Goal: Task Accomplishment & Management: Manage account settings

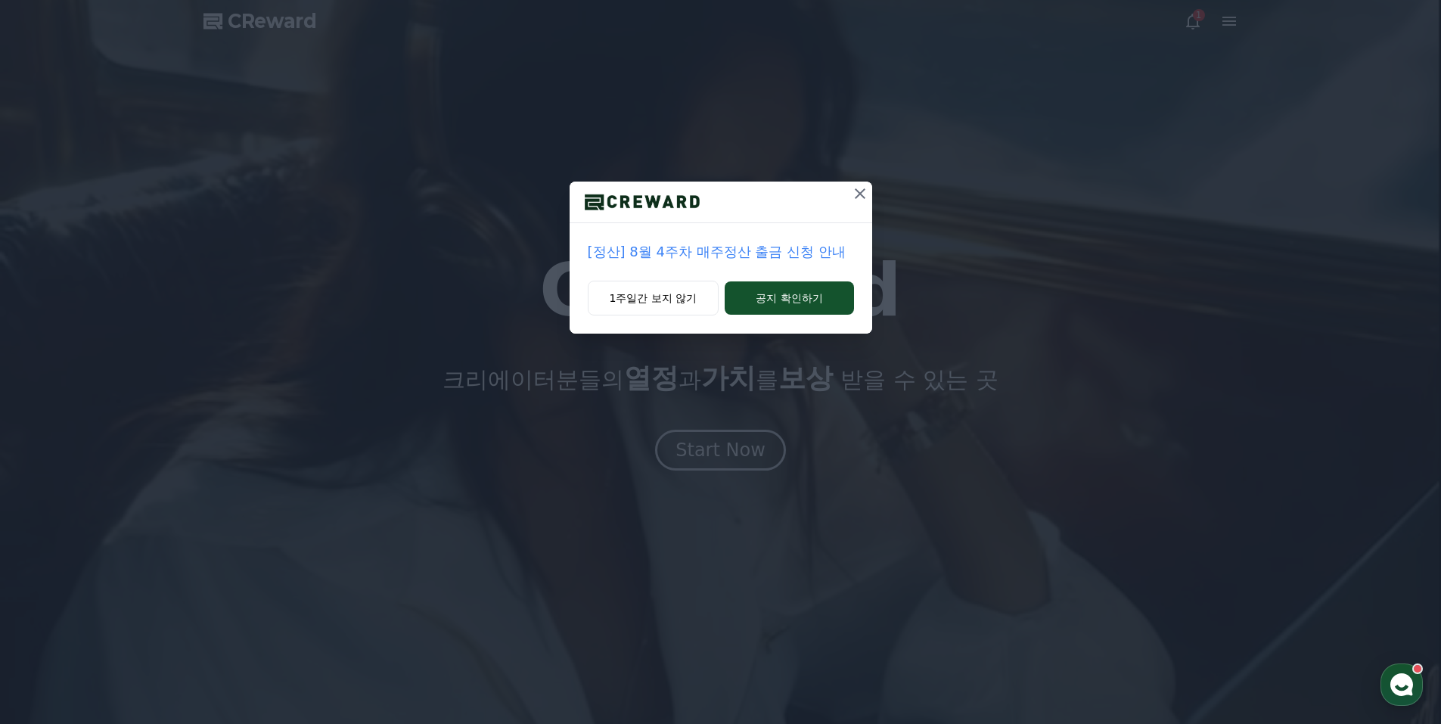
click at [861, 192] on icon at bounding box center [860, 193] width 11 height 11
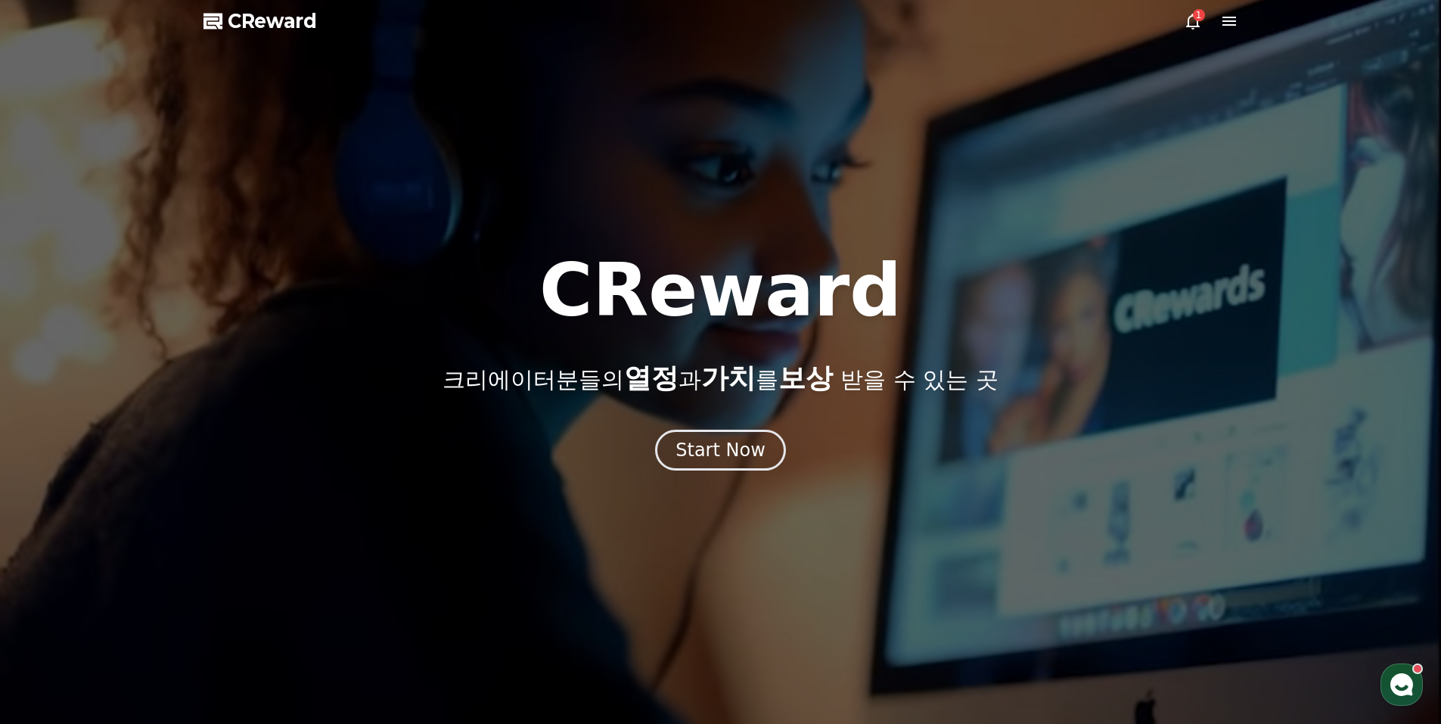
click at [1194, 19] on div "1" at bounding box center [1199, 15] width 12 height 12
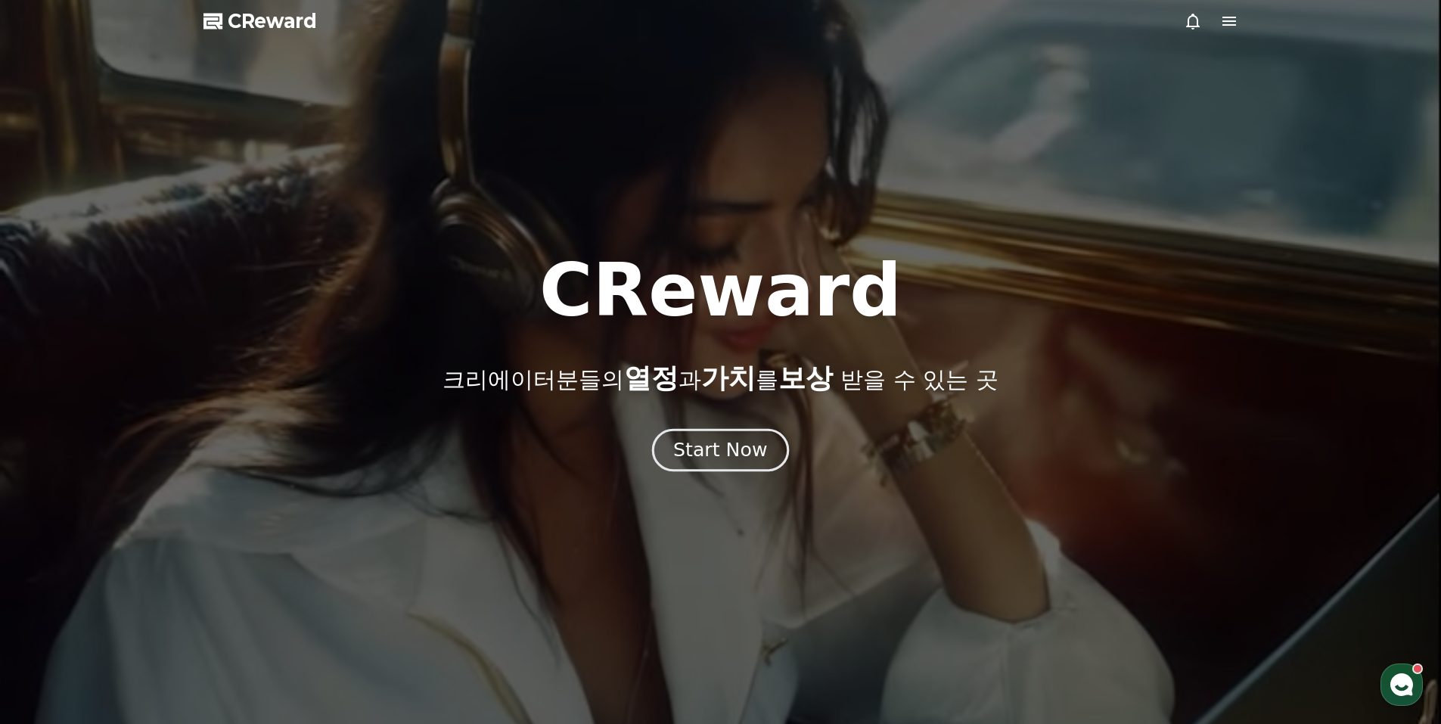
click at [706, 444] on div "Start Now" at bounding box center [720, 450] width 94 height 26
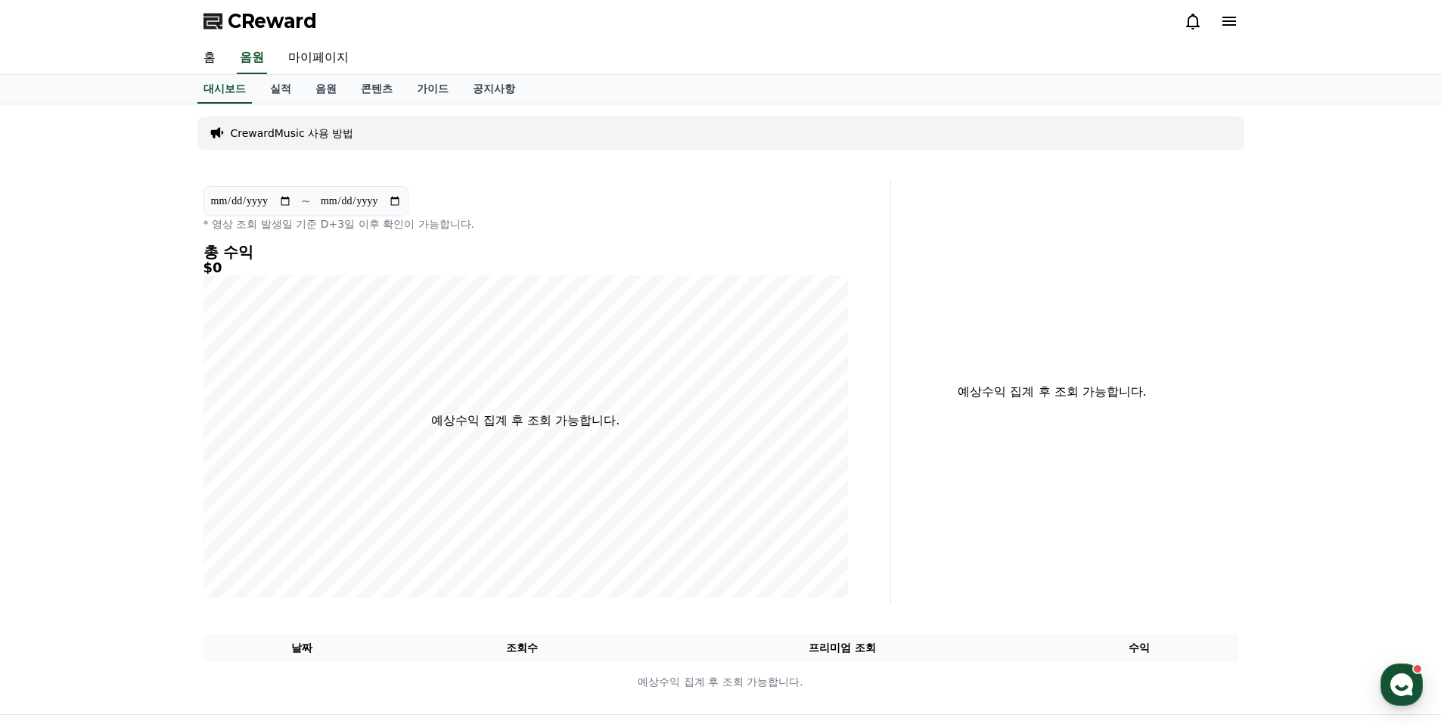
click at [1231, 19] on icon at bounding box center [1229, 21] width 18 height 18
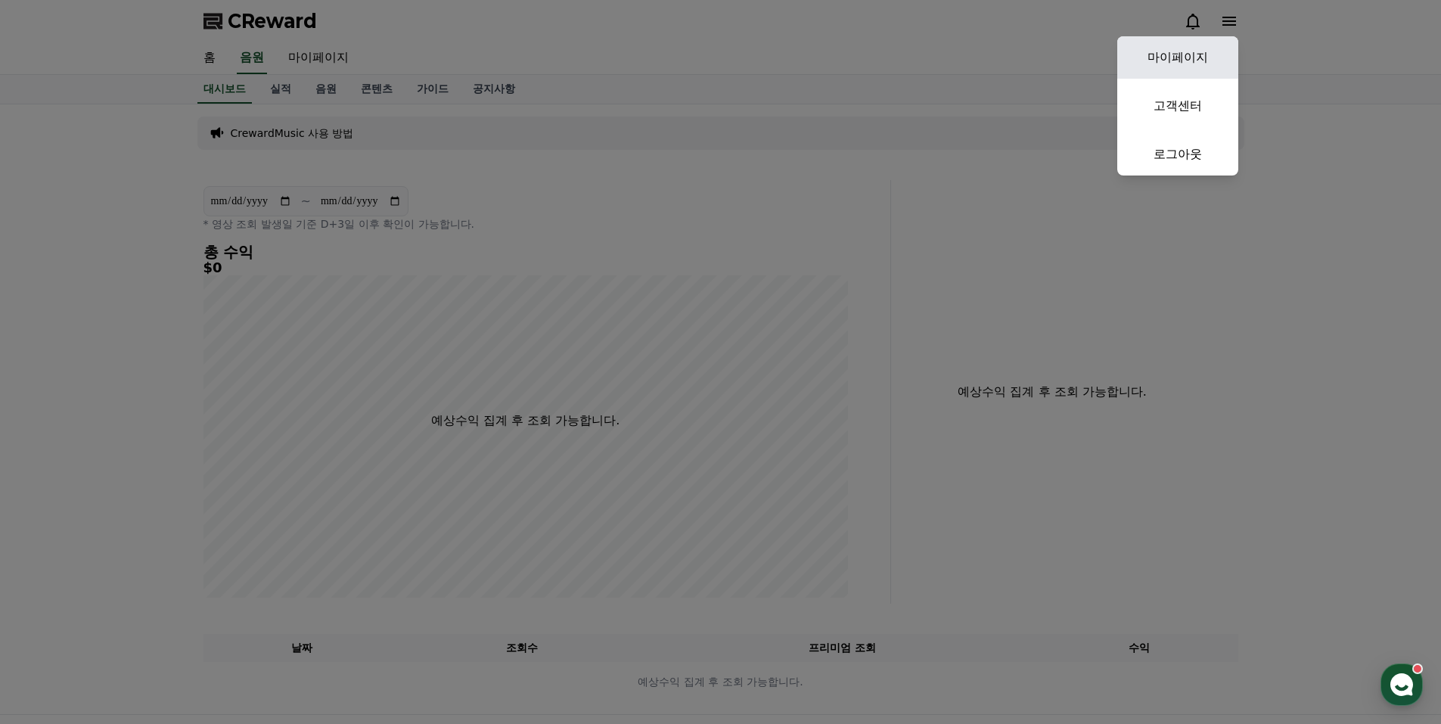
click at [1188, 53] on link "마이페이지" at bounding box center [1177, 57] width 121 height 42
select select "**********"
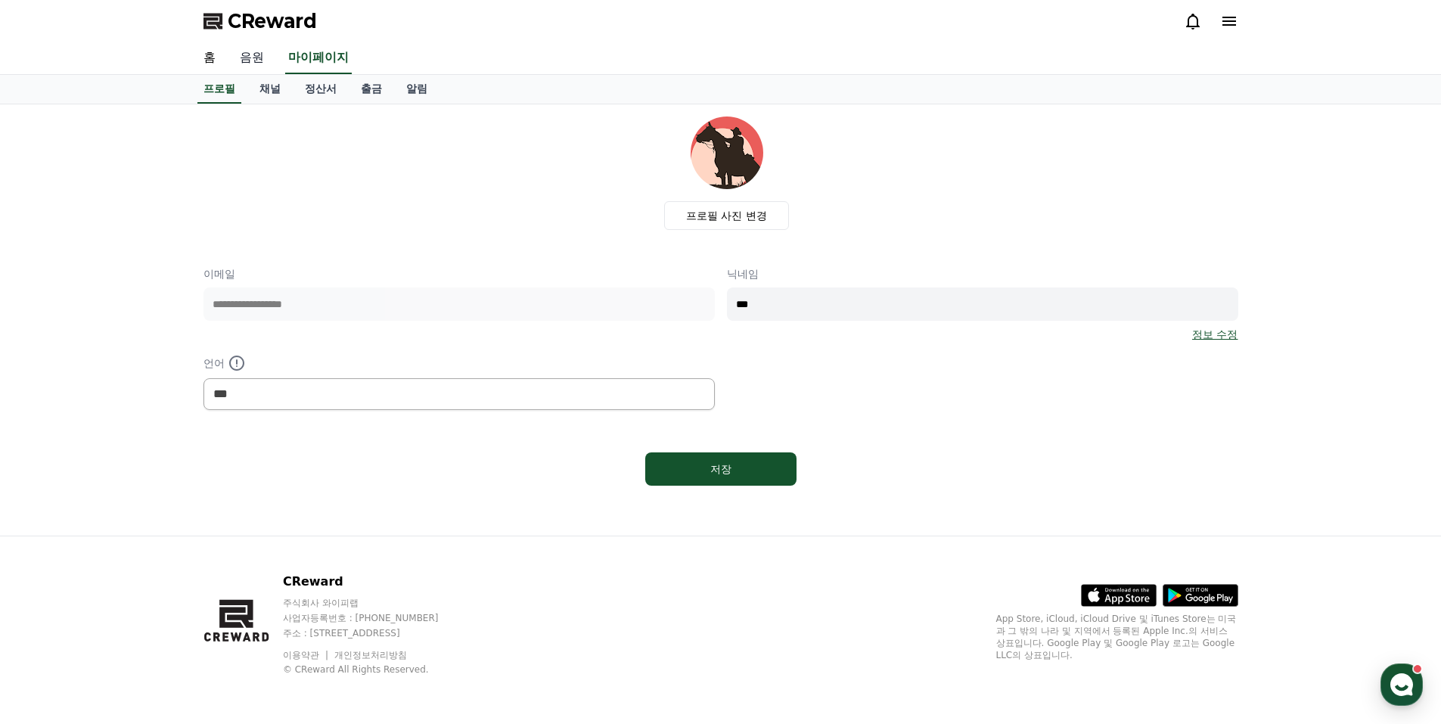
click at [252, 55] on link "음원" at bounding box center [252, 58] width 48 height 32
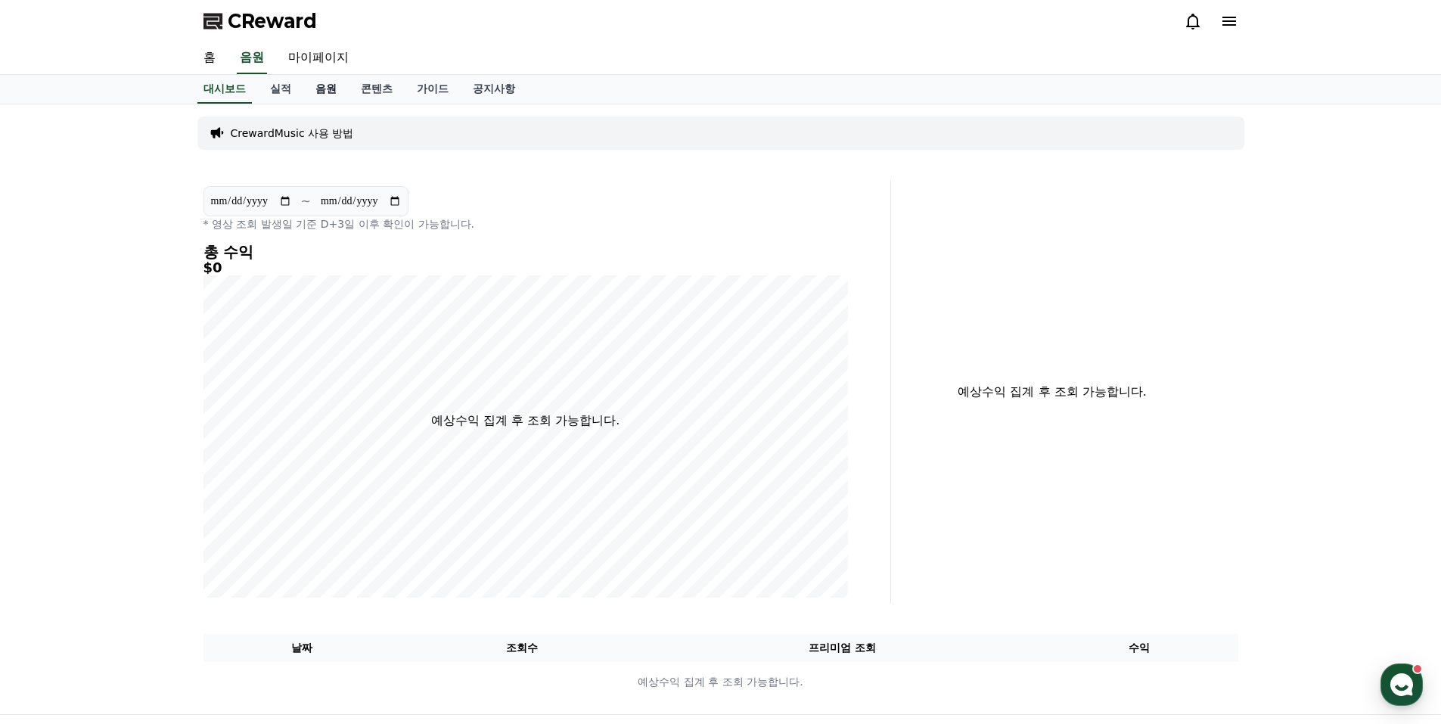
click at [326, 86] on link "음원" at bounding box center [325, 89] width 45 height 29
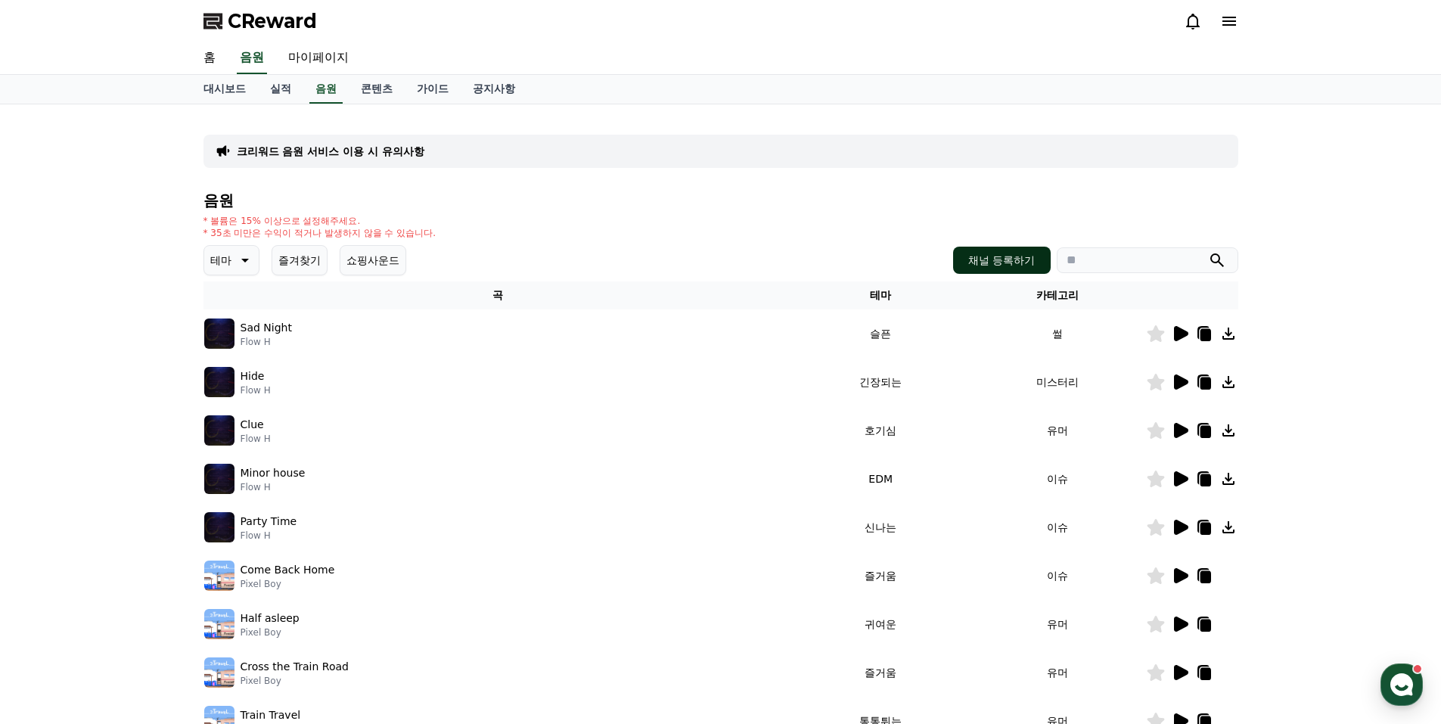
click at [996, 259] on button "채널 등록하기" at bounding box center [1001, 260] width 97 height 27
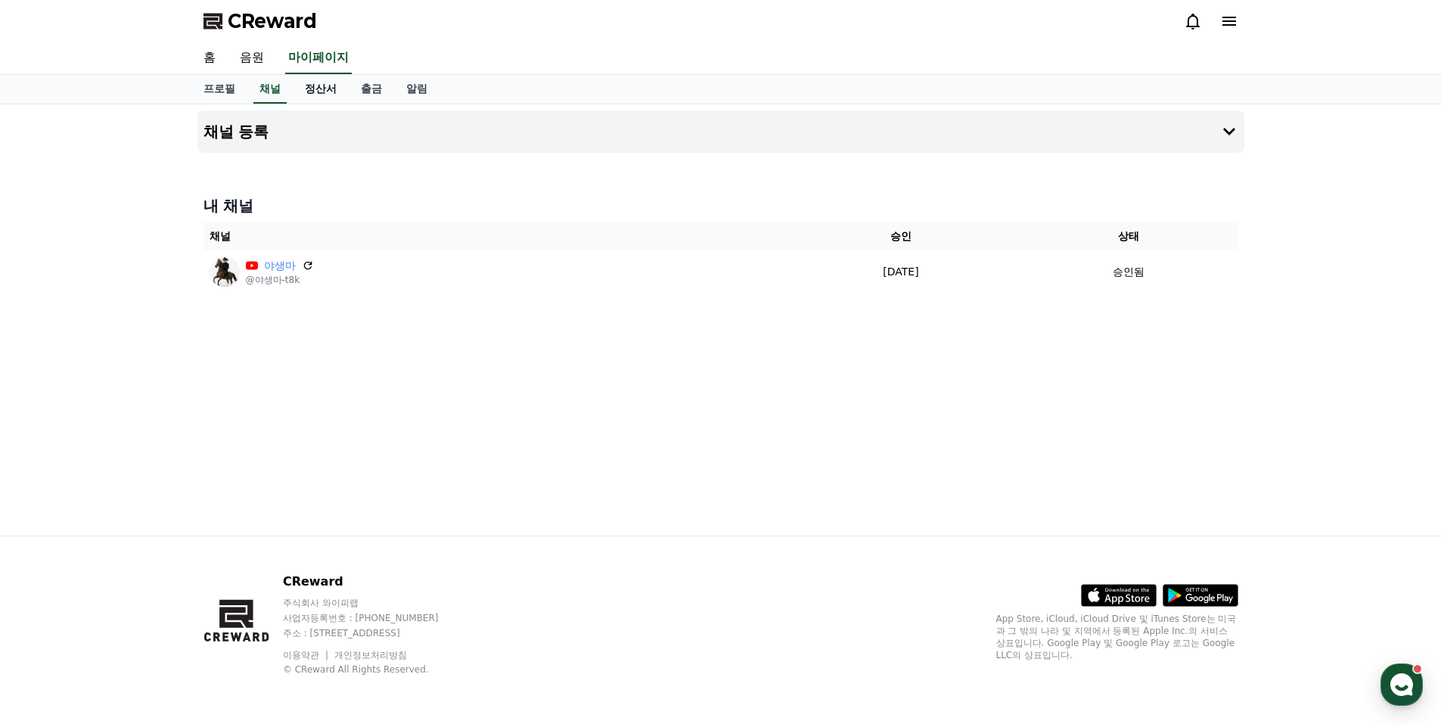
click at [321, 86] on link "정산서" at bounding box center [321, 89] width 56 height 29
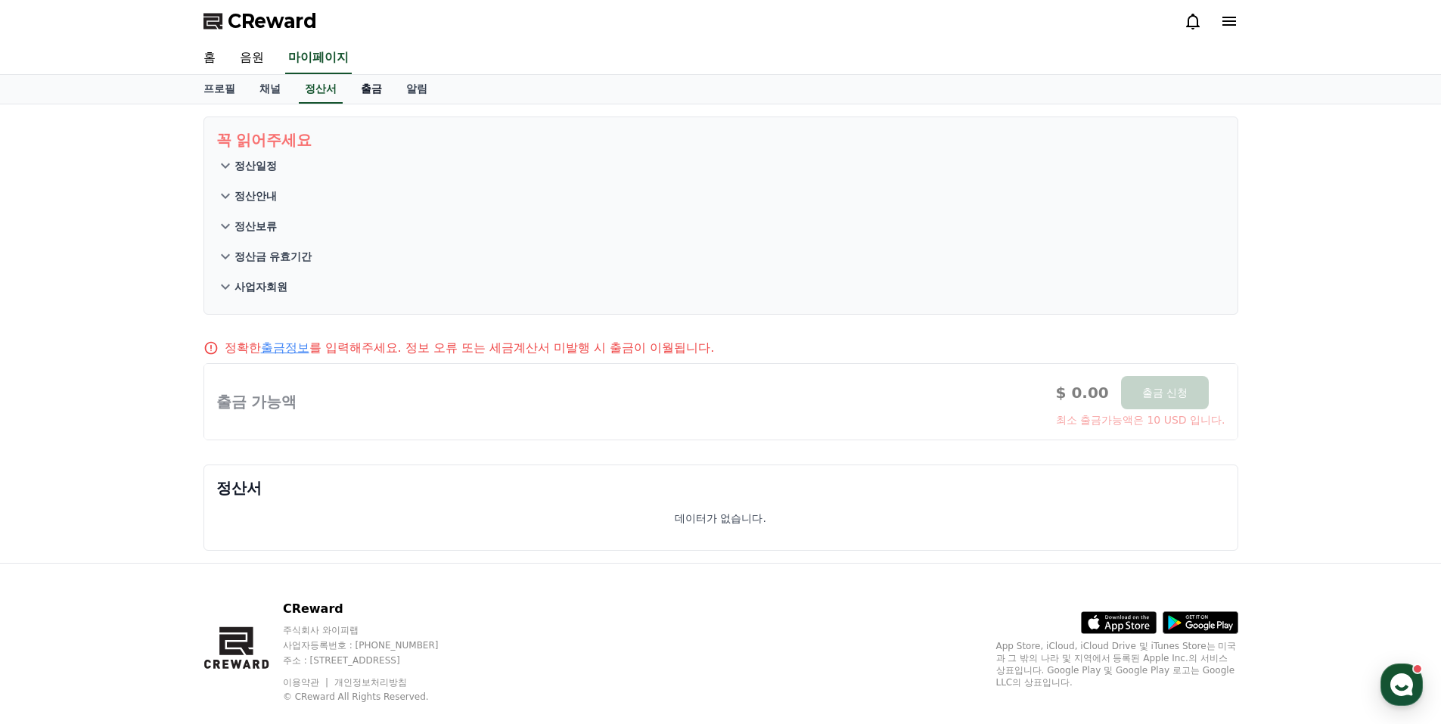
click at [368, 87] on link "출금" at bounding box center [371, 89] width 45 height 29
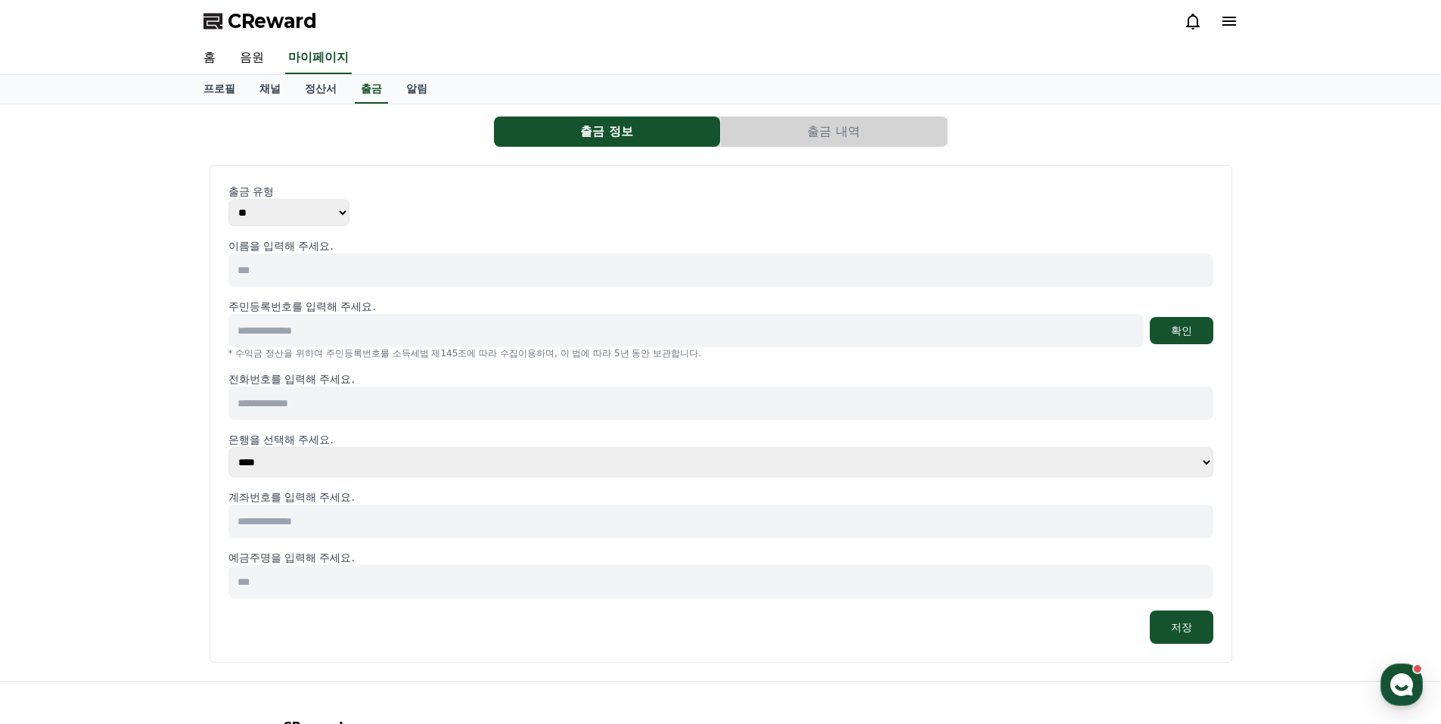
click at [272, 272] on input at bounding box center [720, 269] width 985 height 33
type input "***"
click at [341, 334] on input at bounding box center [685, 330] width 915 height 33
type input "**********"
click at [1180, 331] on button "확인" at bounding box center [1182, 330] width 64 height 27
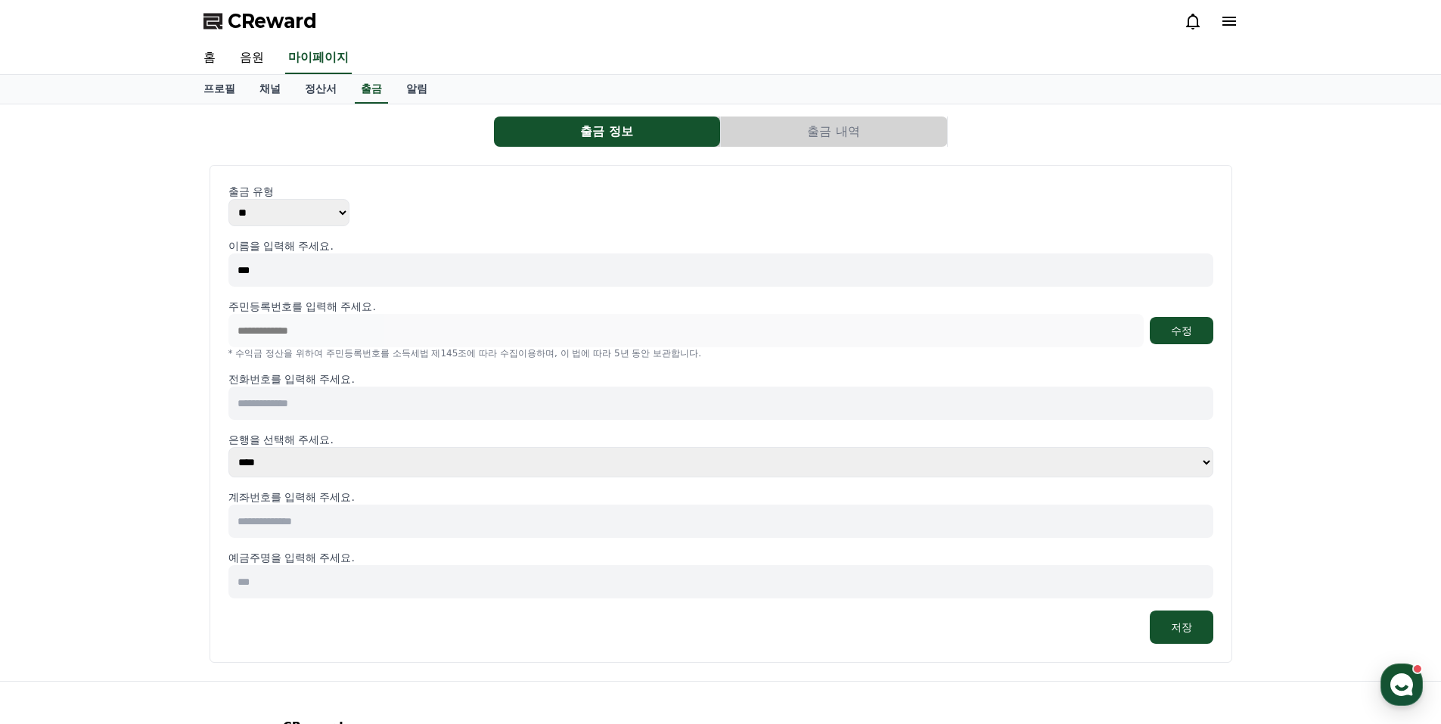
click at [329, 404] on input at bounding box center [720, 402] width 985 height 33
type input "**********"
click at [1203, 459] on select "**** **** **** **** **** **** **** ** ** ** ** **** *** **** **** *****" at bounding box center [720, 462] width 985 height 30
select select "**********"
click at [228, 447] on select "**** **** **** **** **** **** **** ** ** ** ** **** *** **** **** *****" at bounding box center [720, 462] width 985 height 30
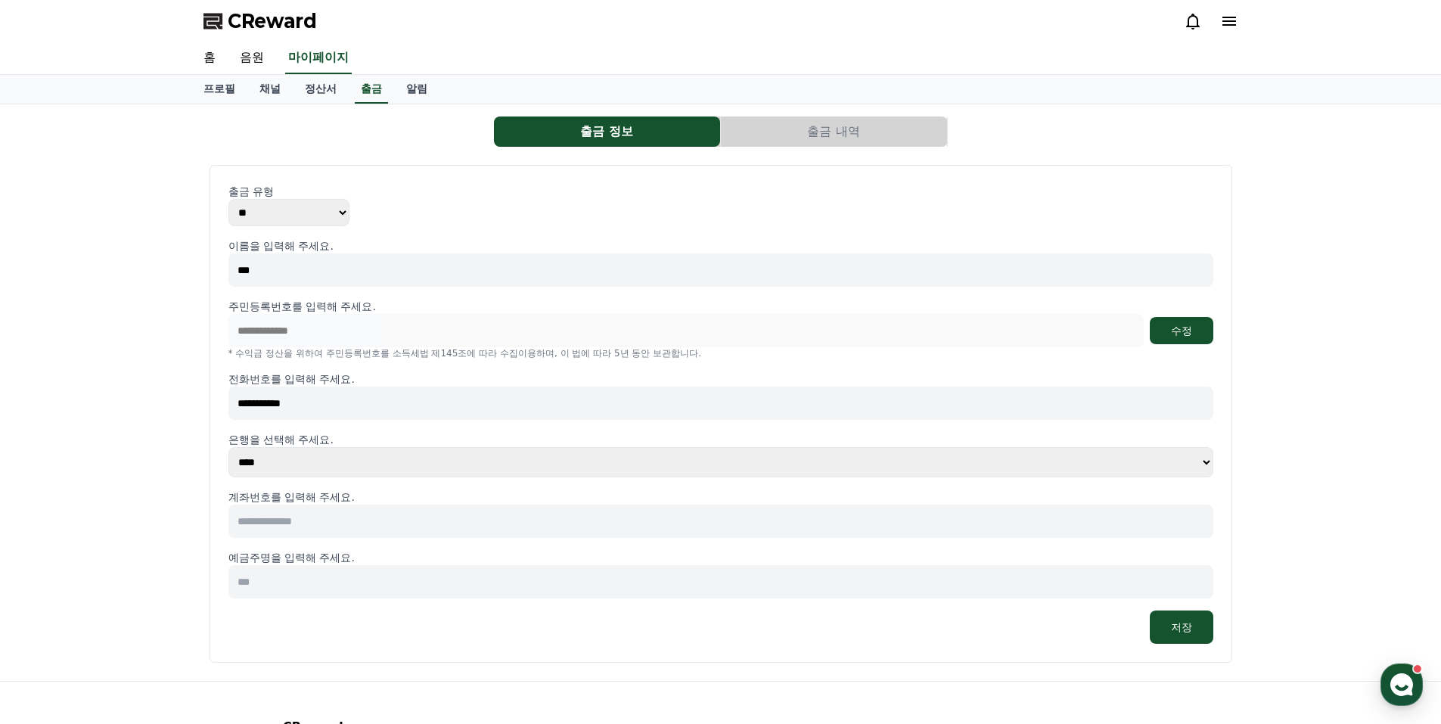
click at [394, 525] on input at bounding box center [720, 520] width 985 height 33
type input "**********"
click at [290, 587] on input at bounding box center [720, 581] width 985 height 33
type input "***"
click at [1182, 627] on button "저장" at bounding box center [1182, 626] width 64 height 33
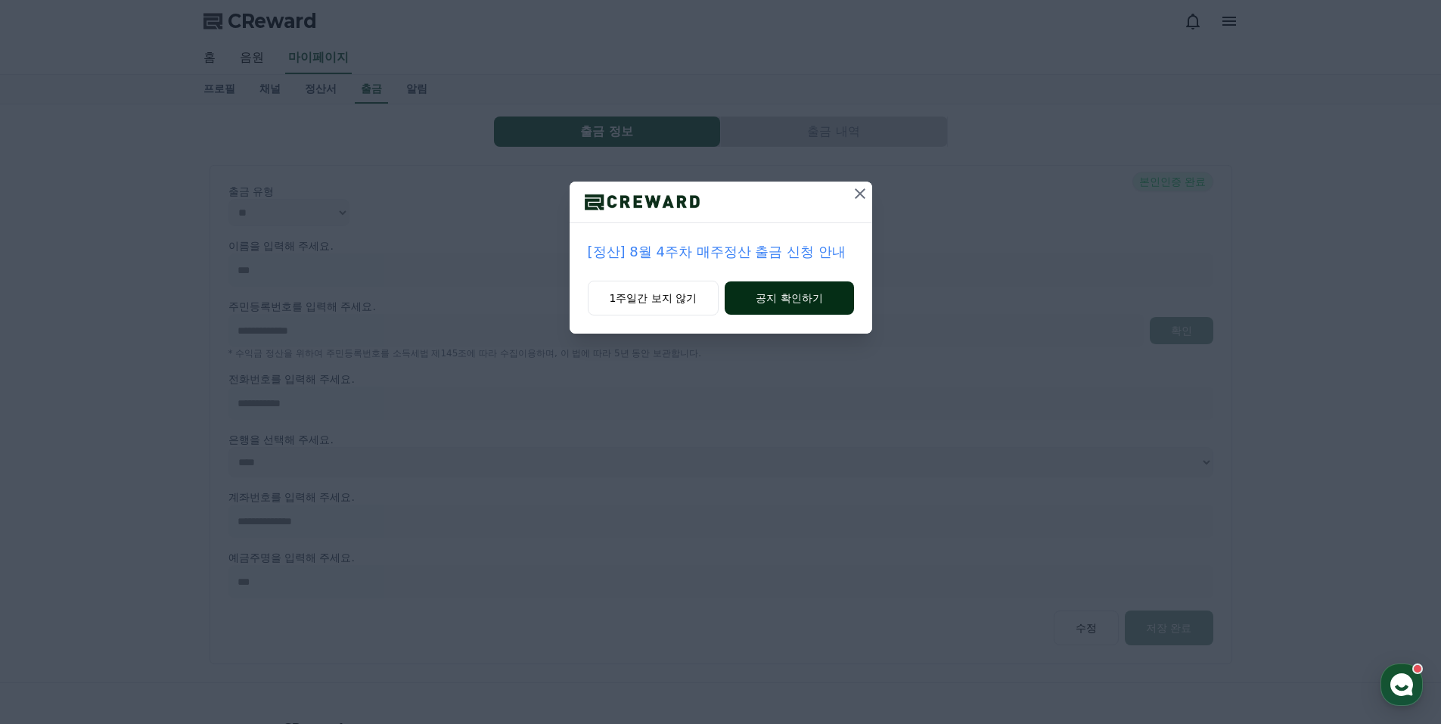
click at [790, 298] on button "공지 확인하기" at bounding box center [789, 297] width 129 height 33
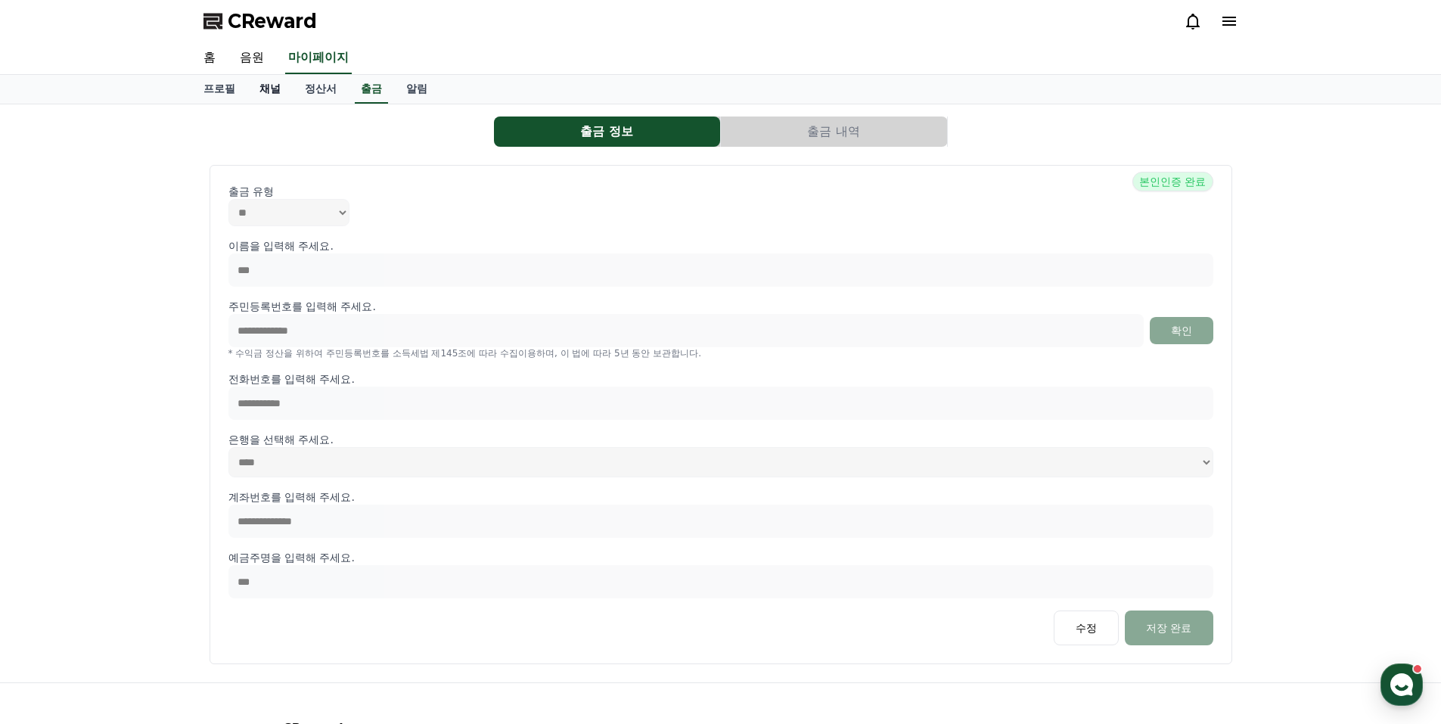
click at [270, 87] on link "채널" at bounding box center [269, 89] width 45 height 29
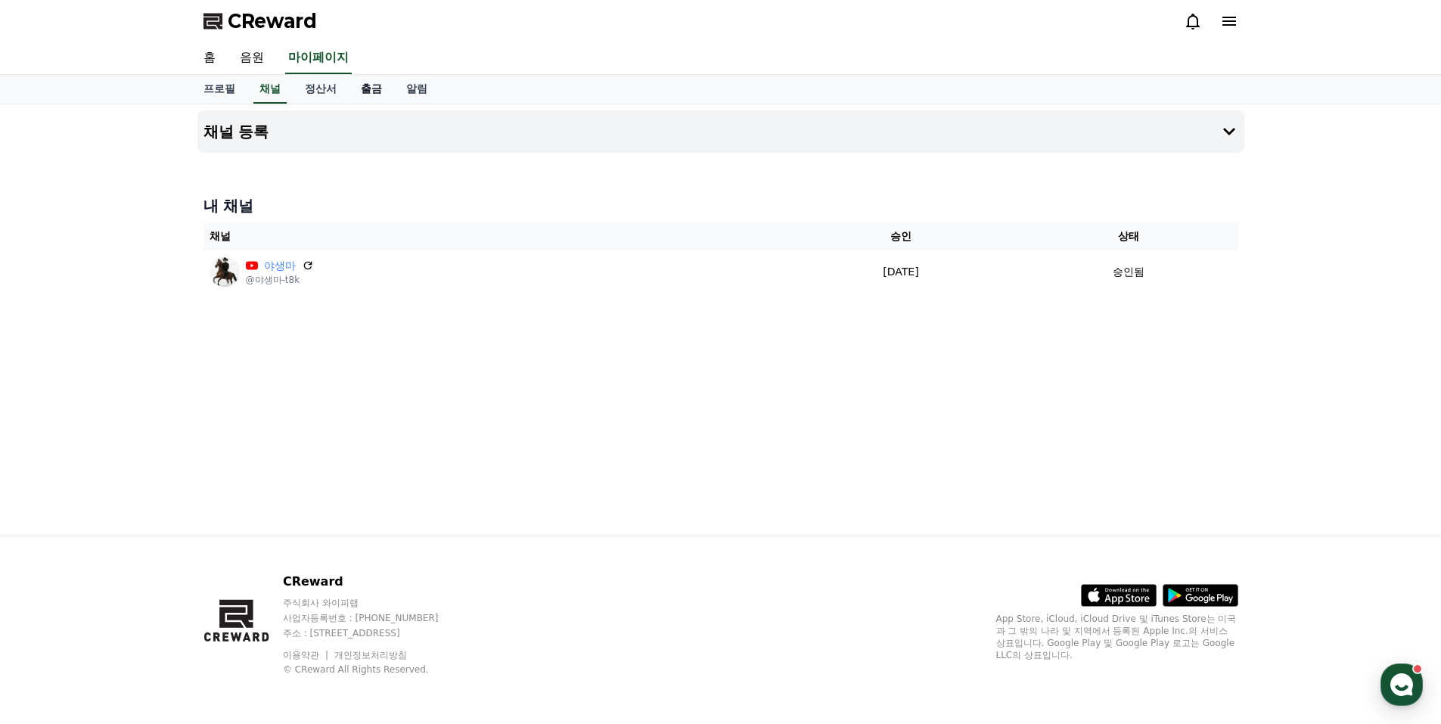
click at [368, 87] on link "출금" at bounding box center [371, 89] width 45 height 29
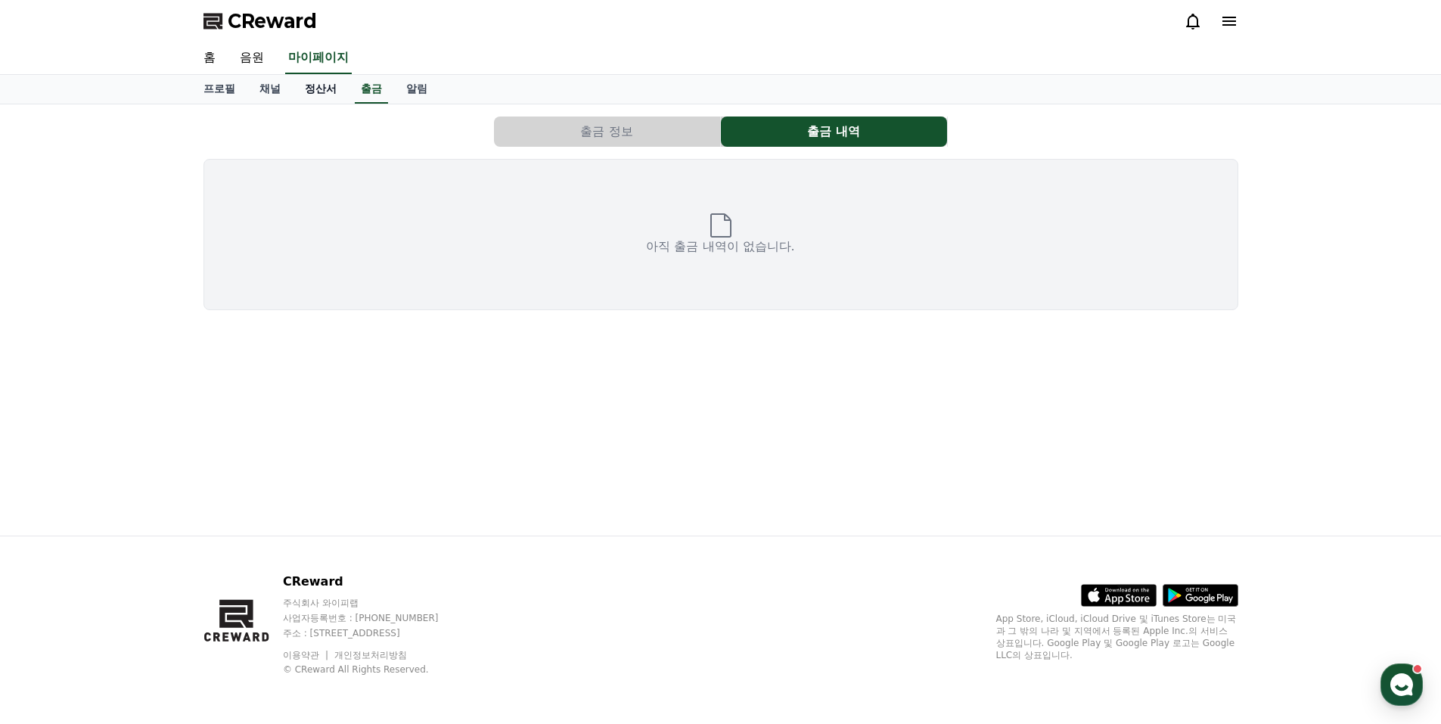
click at [321, 87] on link "정산서" at bounding box center [321, 89] width 56 height 29
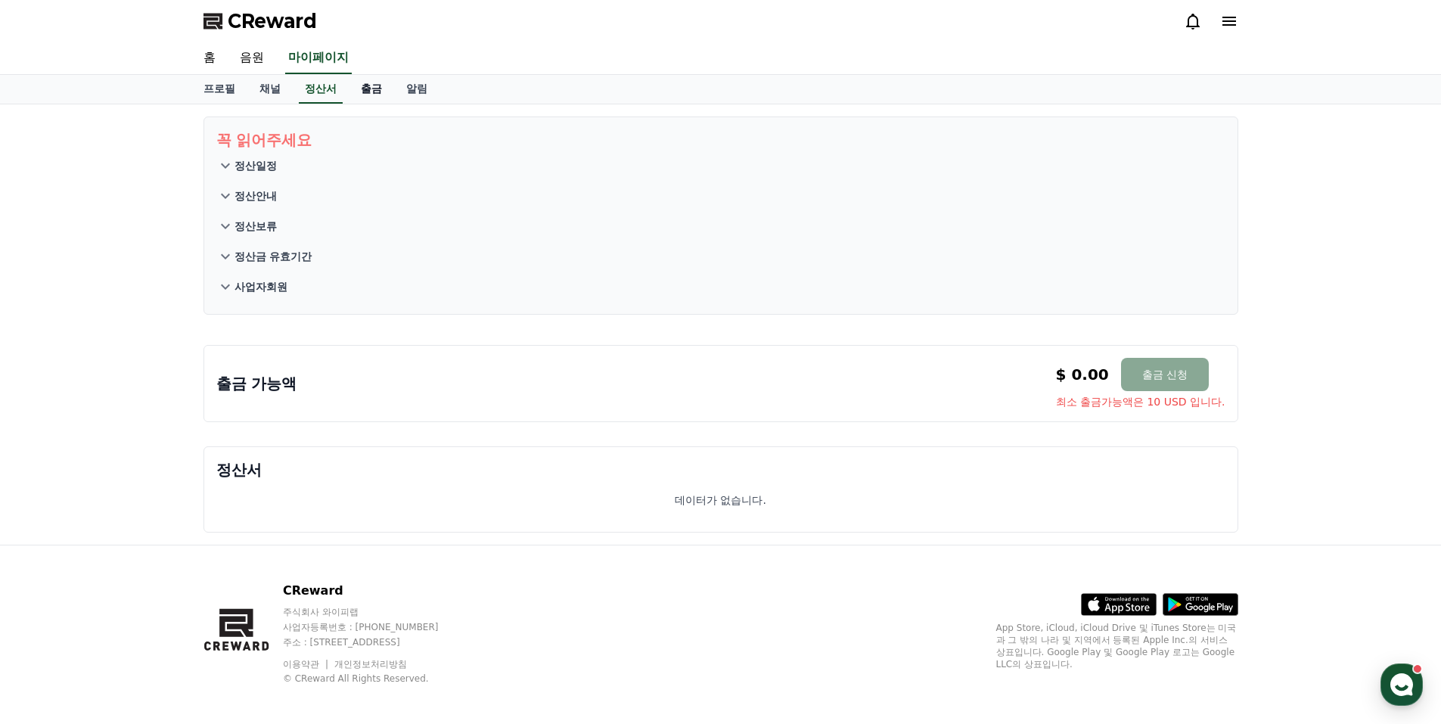
click at [370, 87] on link "출금" at bounding box center [371, 89] width 45 height 29
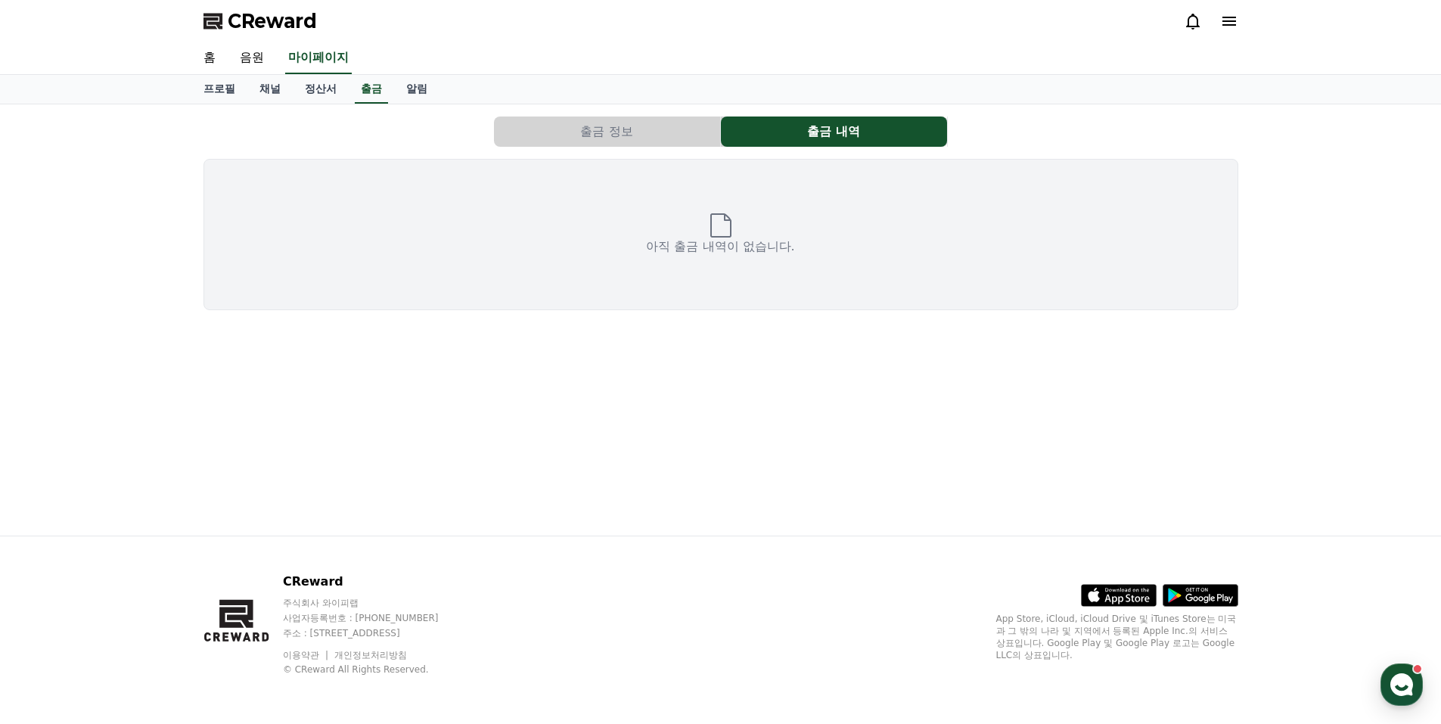
click at [604, 129] on button "출금 정보" at bounding box center [607, 131] width 226 height 30
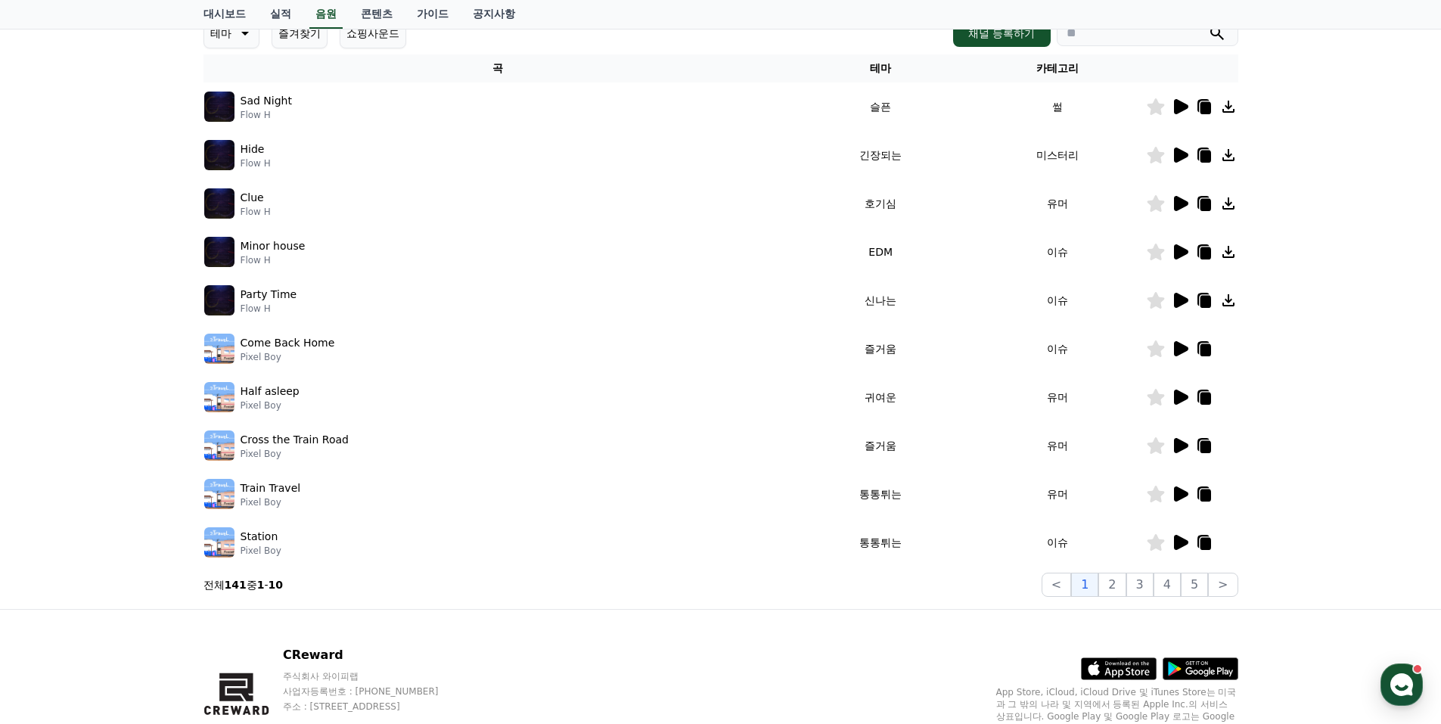
scroll to position [151, 0]
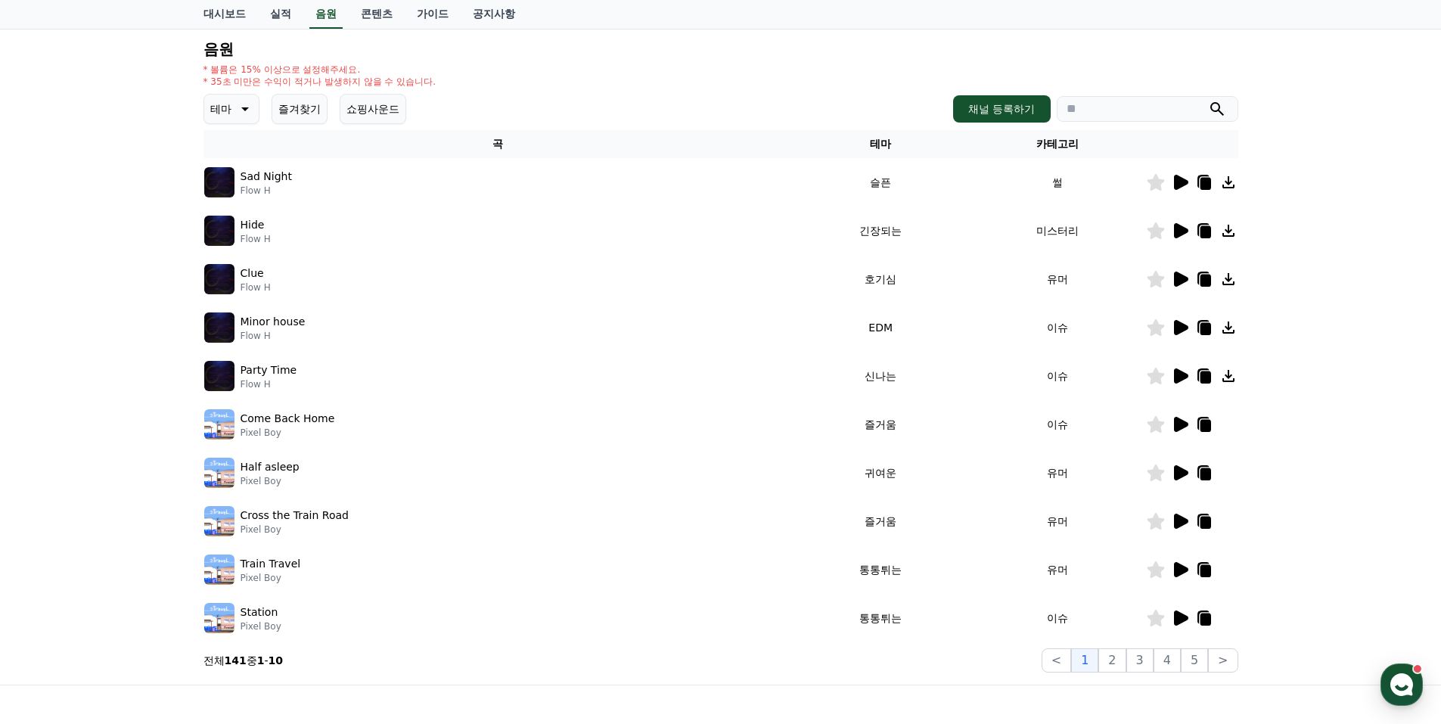
click at [244, 106] on icon at bounding box center [243, 109] width 18 height 18
click at [230, 185] on button "환상적인" at bounding box center [233, 188] width 54 height 33
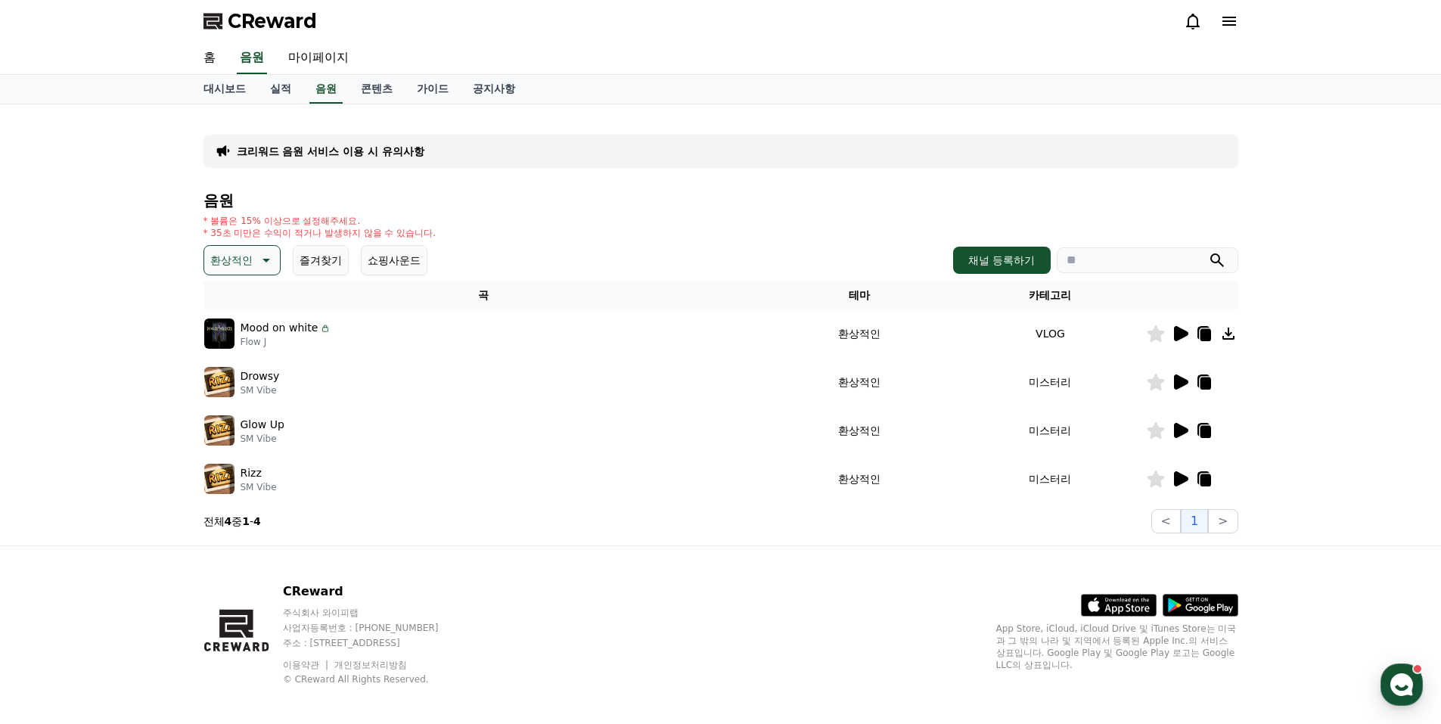
click at [1178, 333] on icon at bounding box center [1181, 333] width 14 height 15
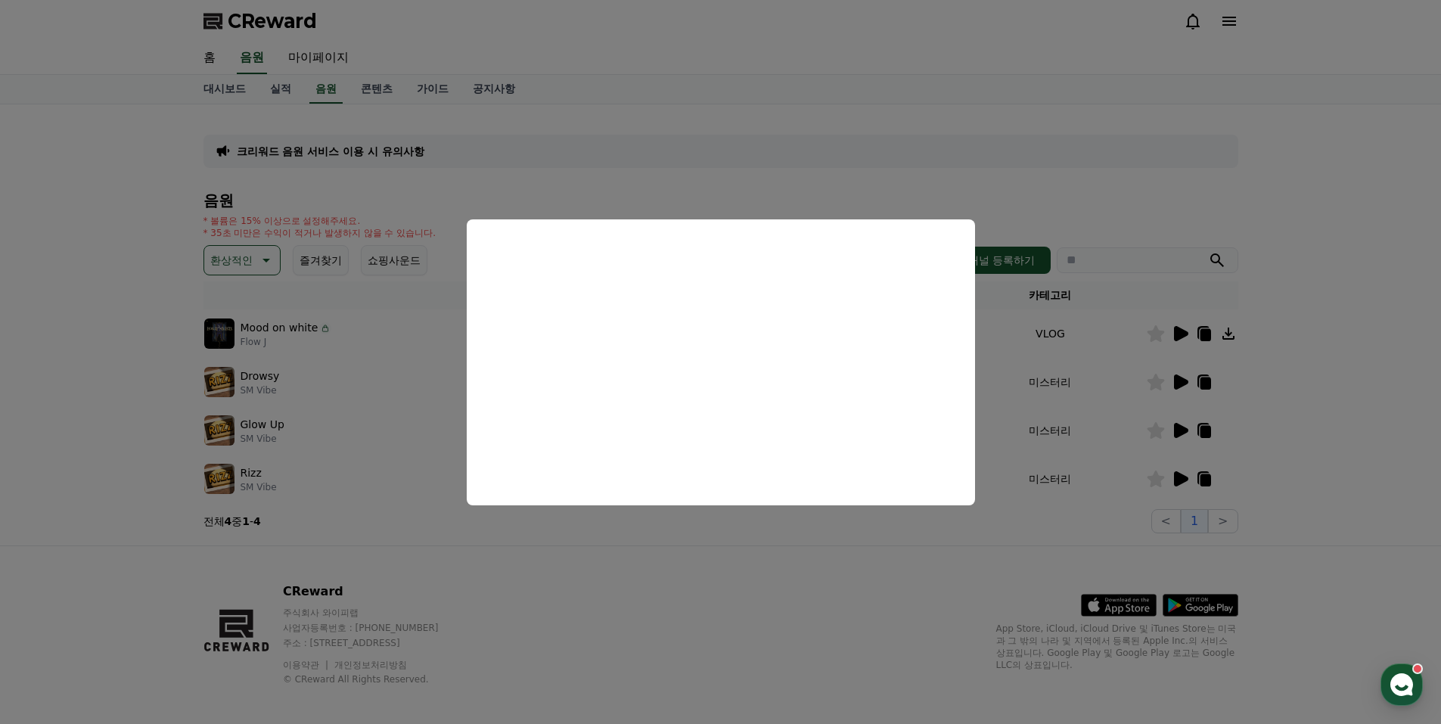
click at [806, 582] on button "close modal" at bounding box center [720, 362] width 1441 height 724
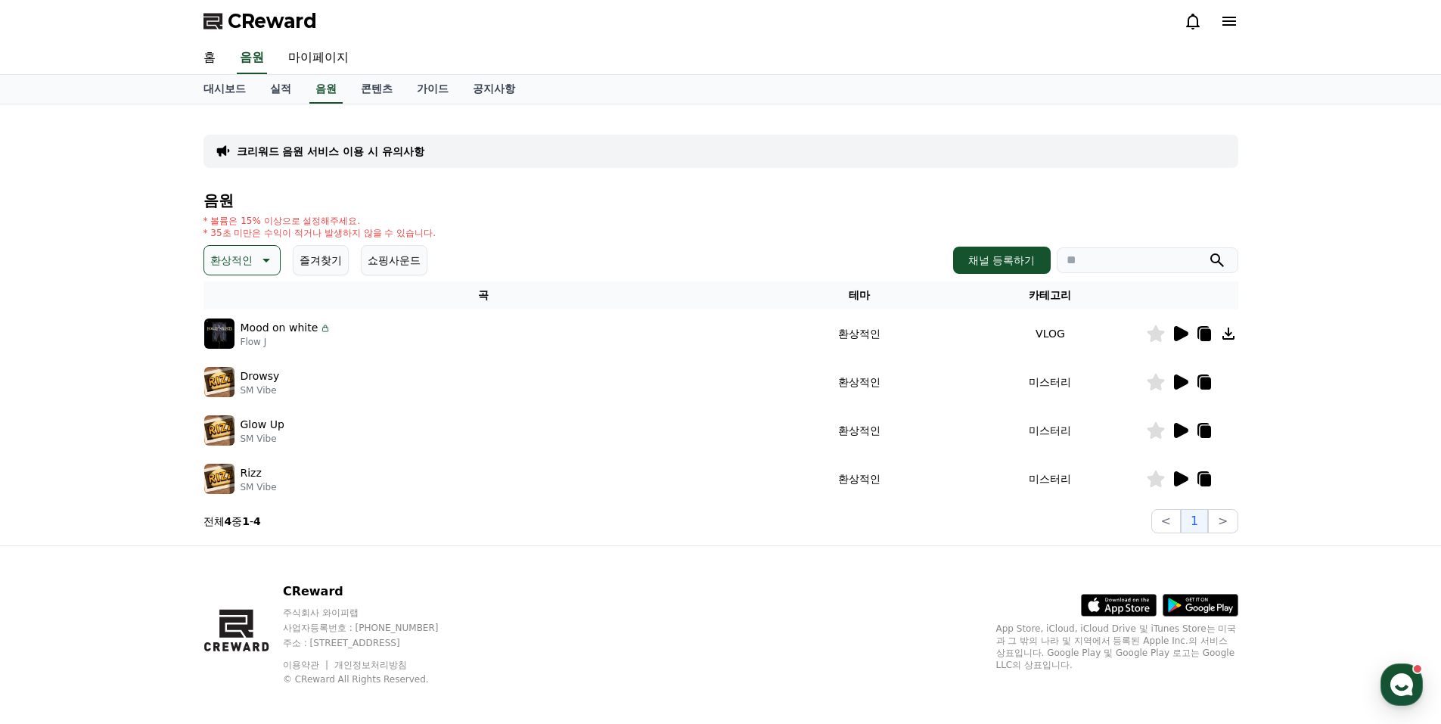
click at [266, 259] on icon at bounding box center [266, 261] width 8 height 4
click at [233, 377] on button "호기심" at bounding box center [228, 378] width 44 height 33
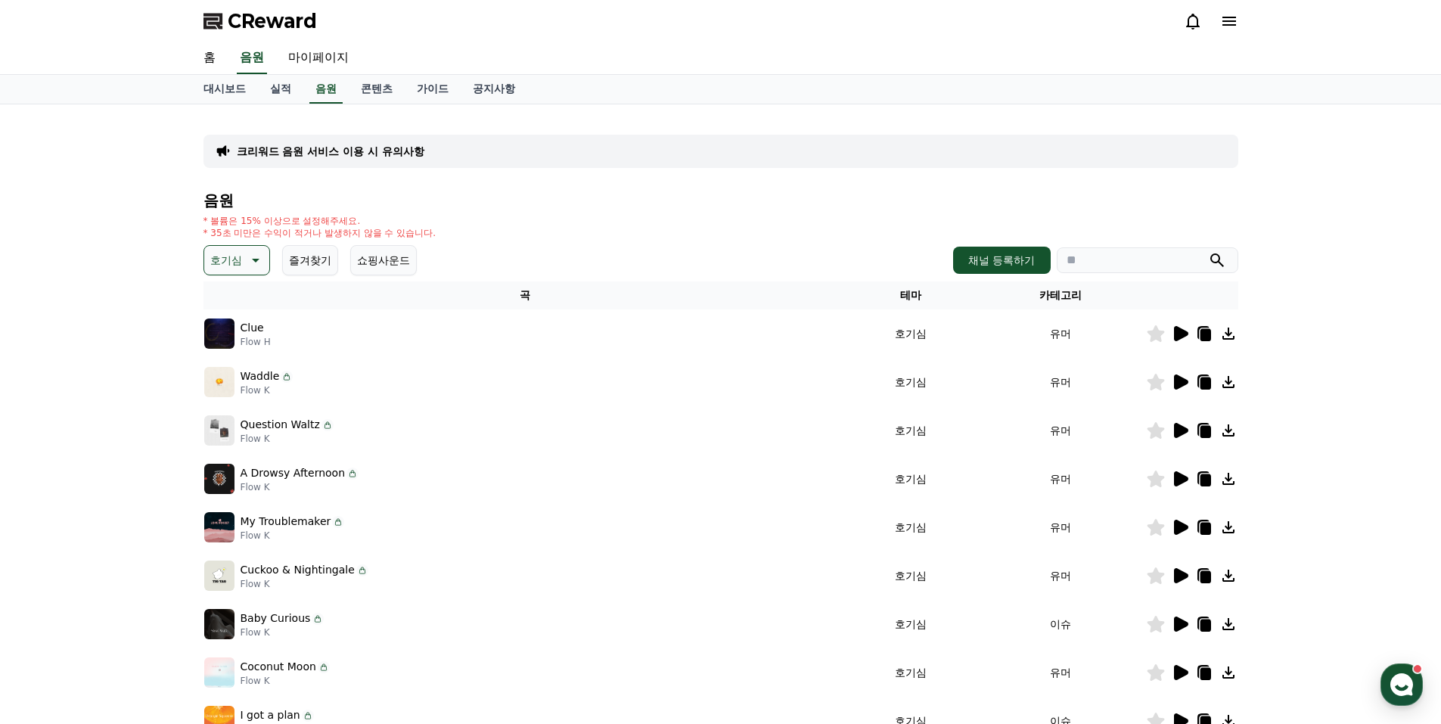
click at [1180, 331] on icon at bounding box center [1181, 333] width 14 height 15
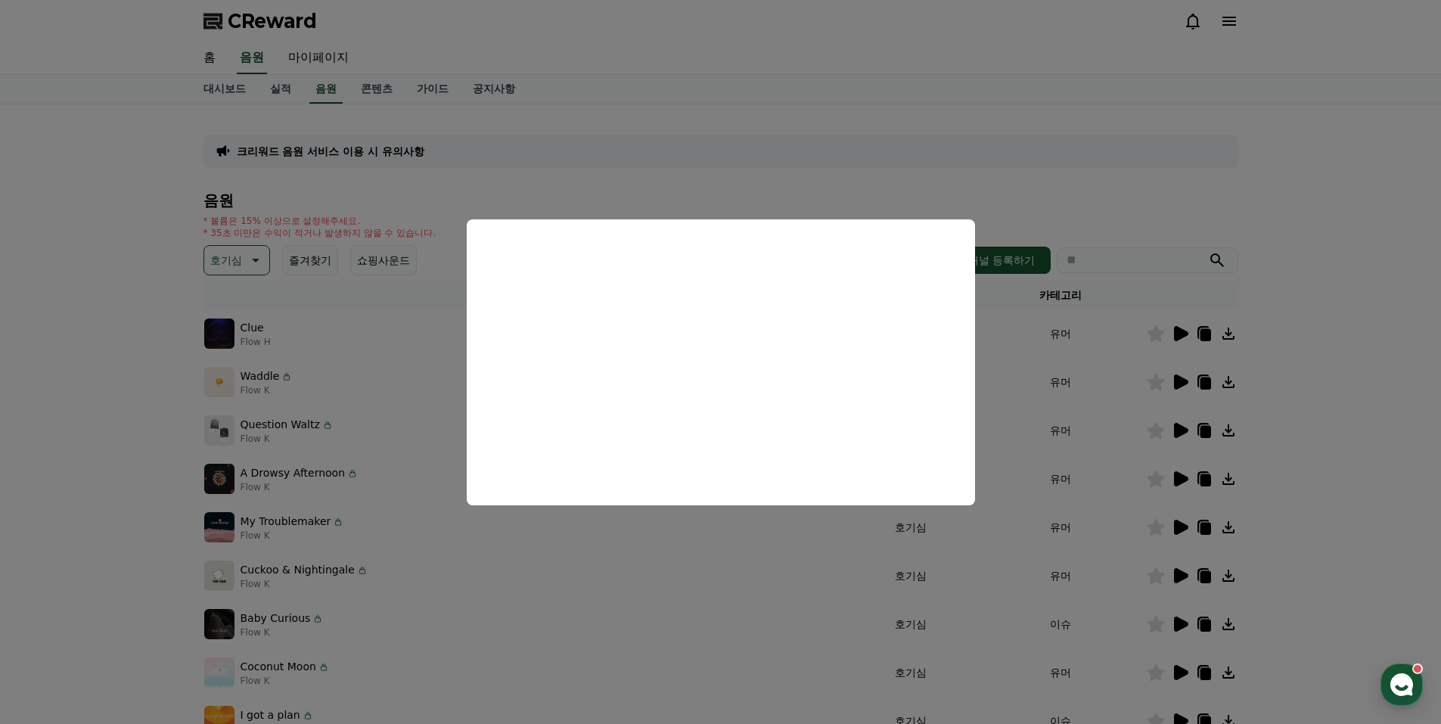
click at [786, 582] on button "close modal" at bounding box center [720, 362] width 1441 height 724
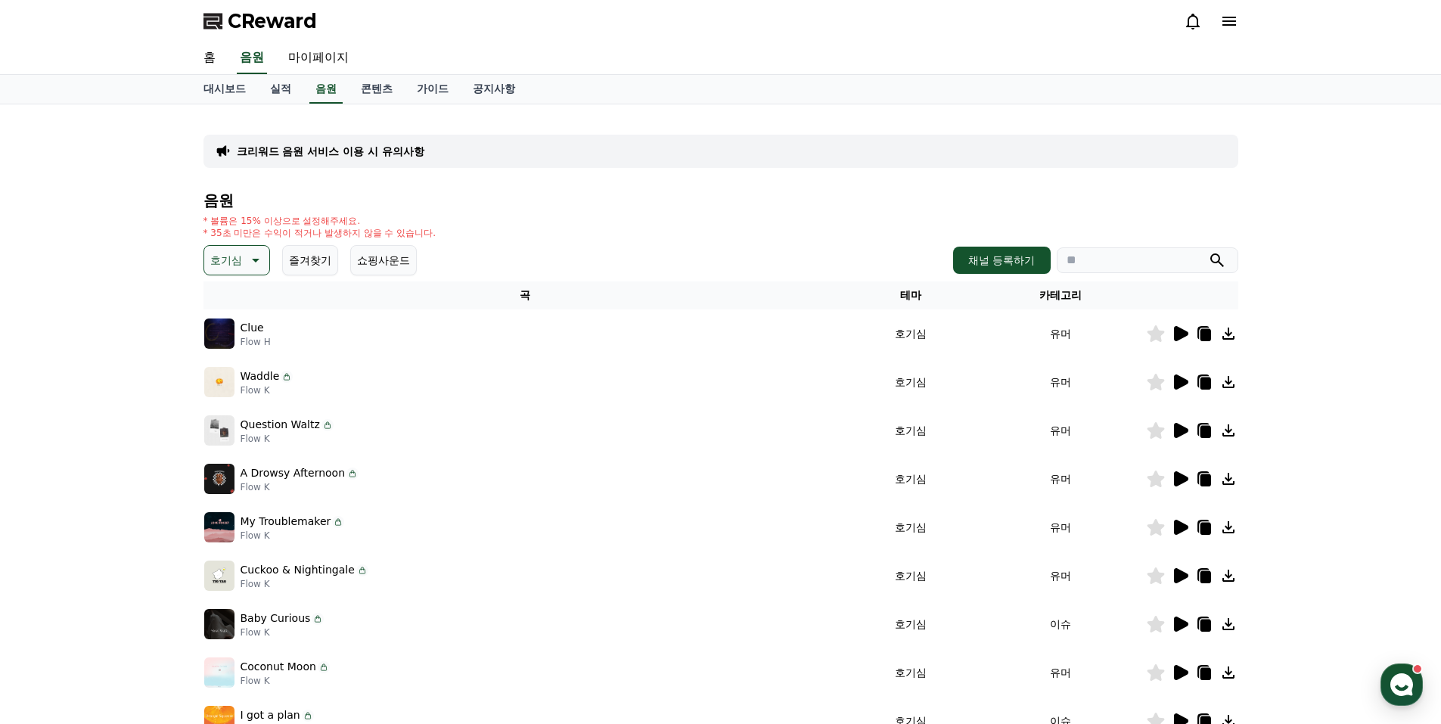
click at [375, 151] on p "크리워드 음원 서비스 이용 시 유의사항" at bounding box center [331, 151] width 188 height 15
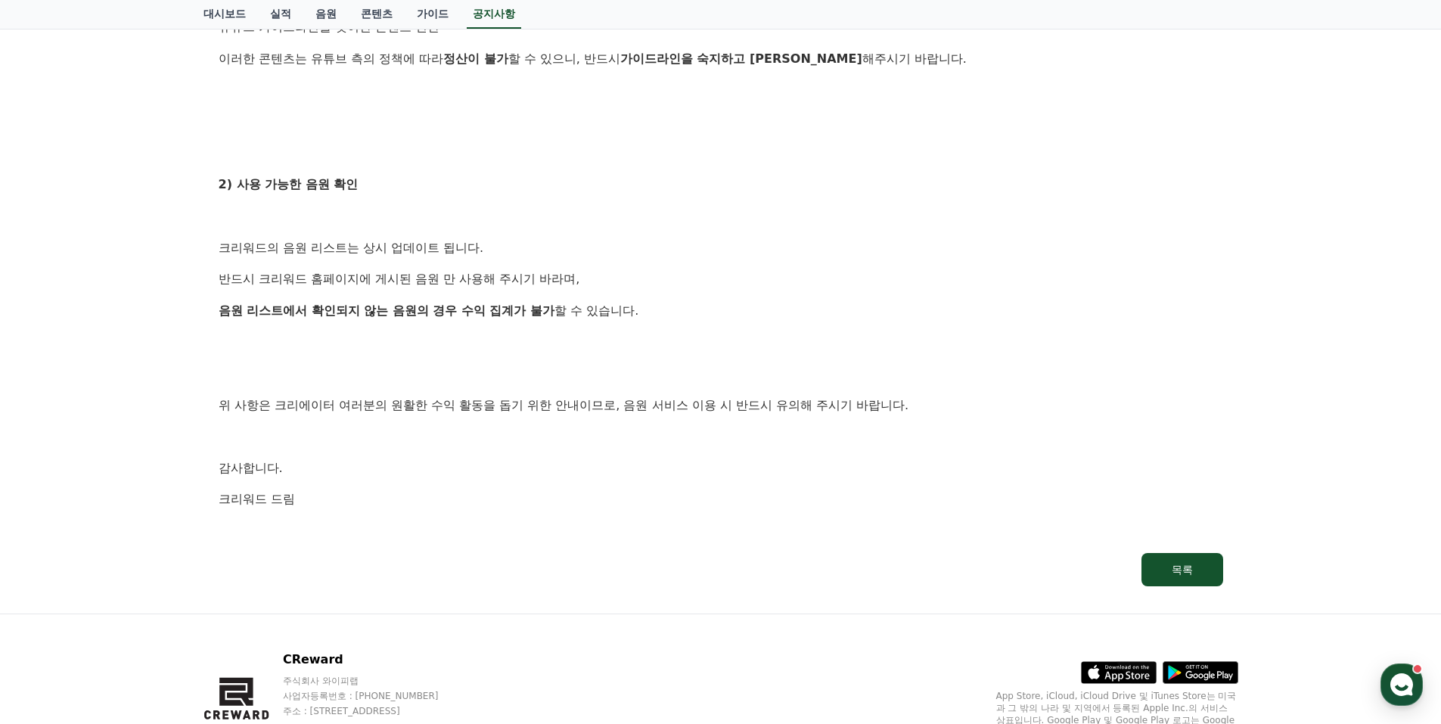
scroll to position [832, 0]
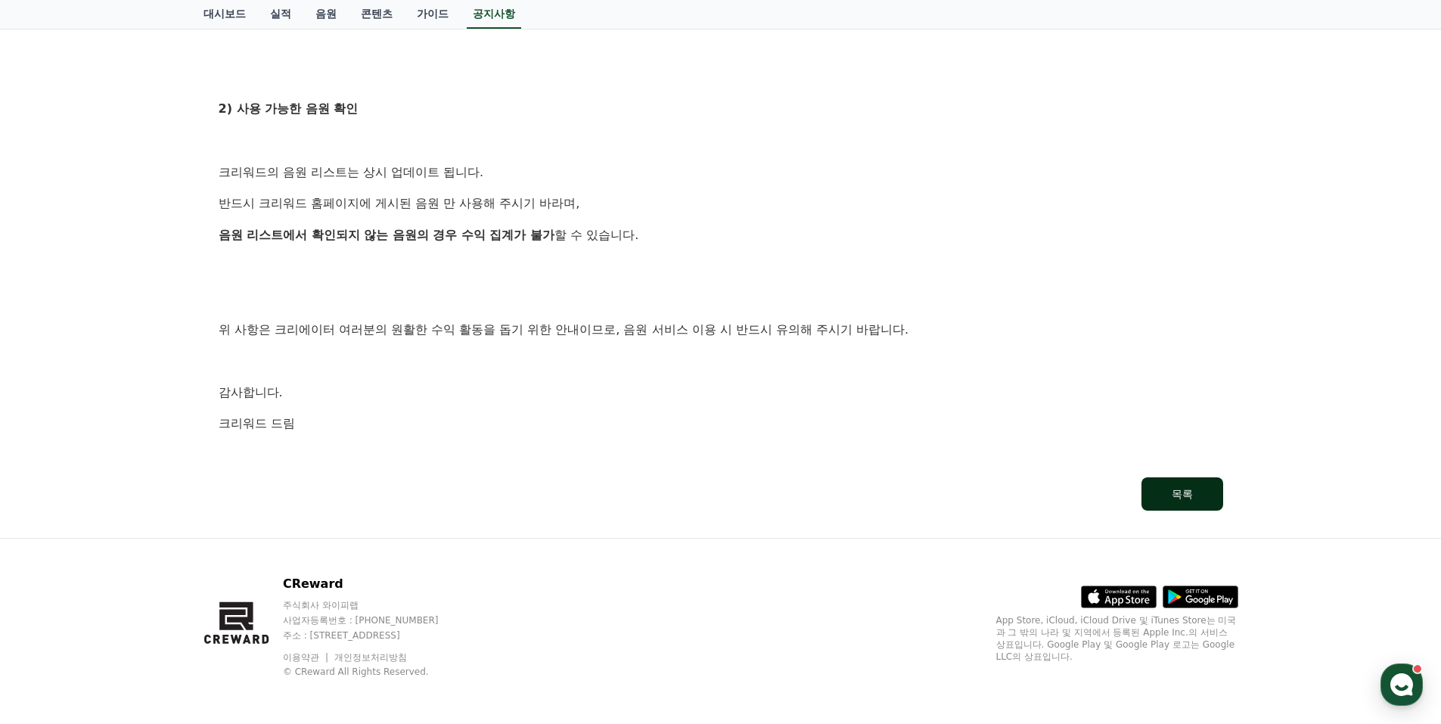
click at [1183, 489] on div "목록" at bounding box center [1182, 493] width 21 height 15
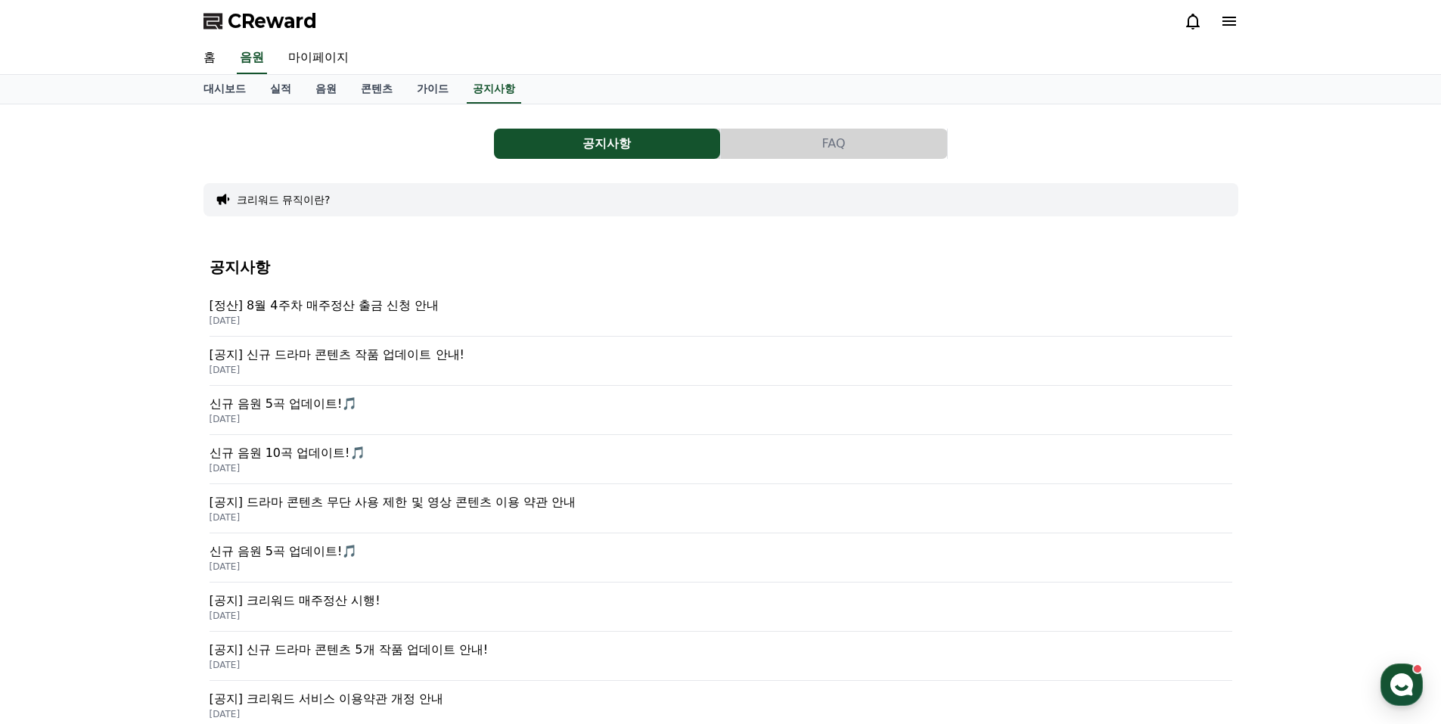
scroll to position [832, 0]
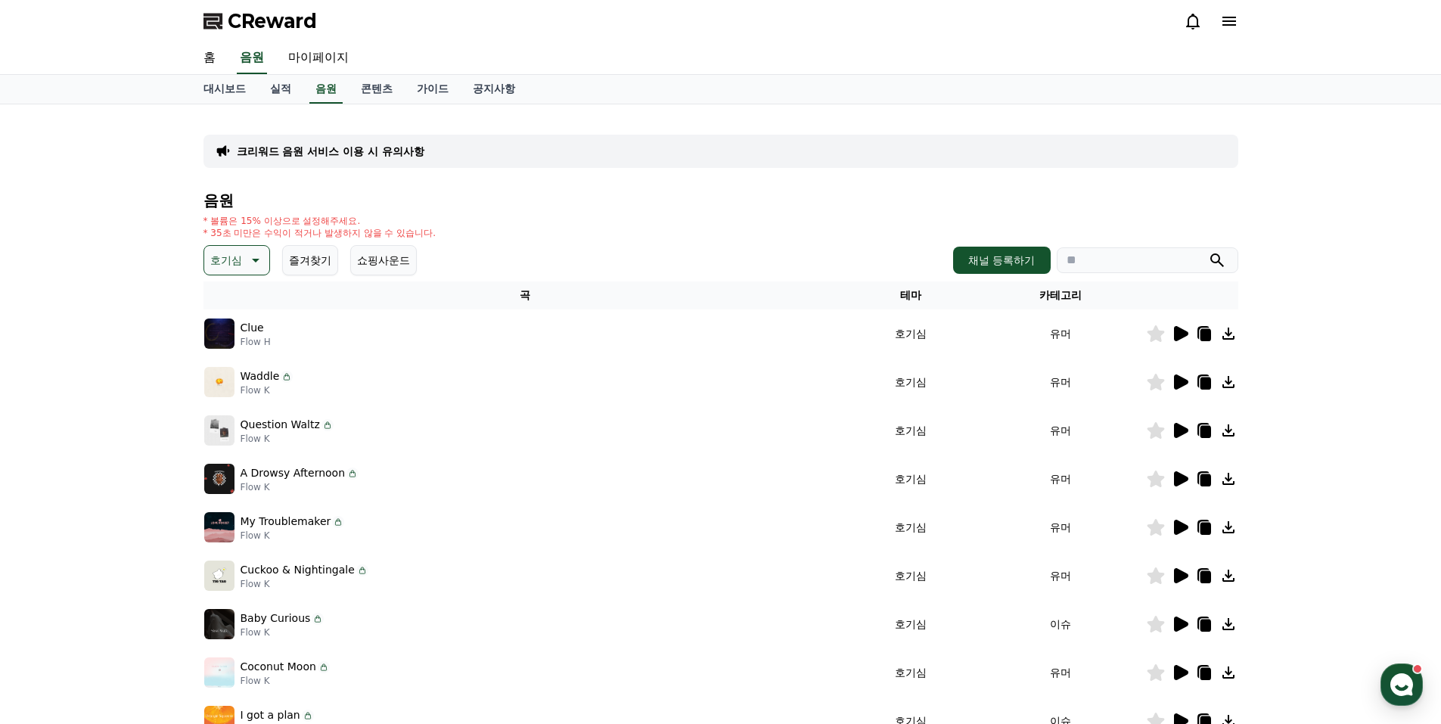
click at [1178, 381] on icon at bounding box center [1181, 381] width 14 height 15
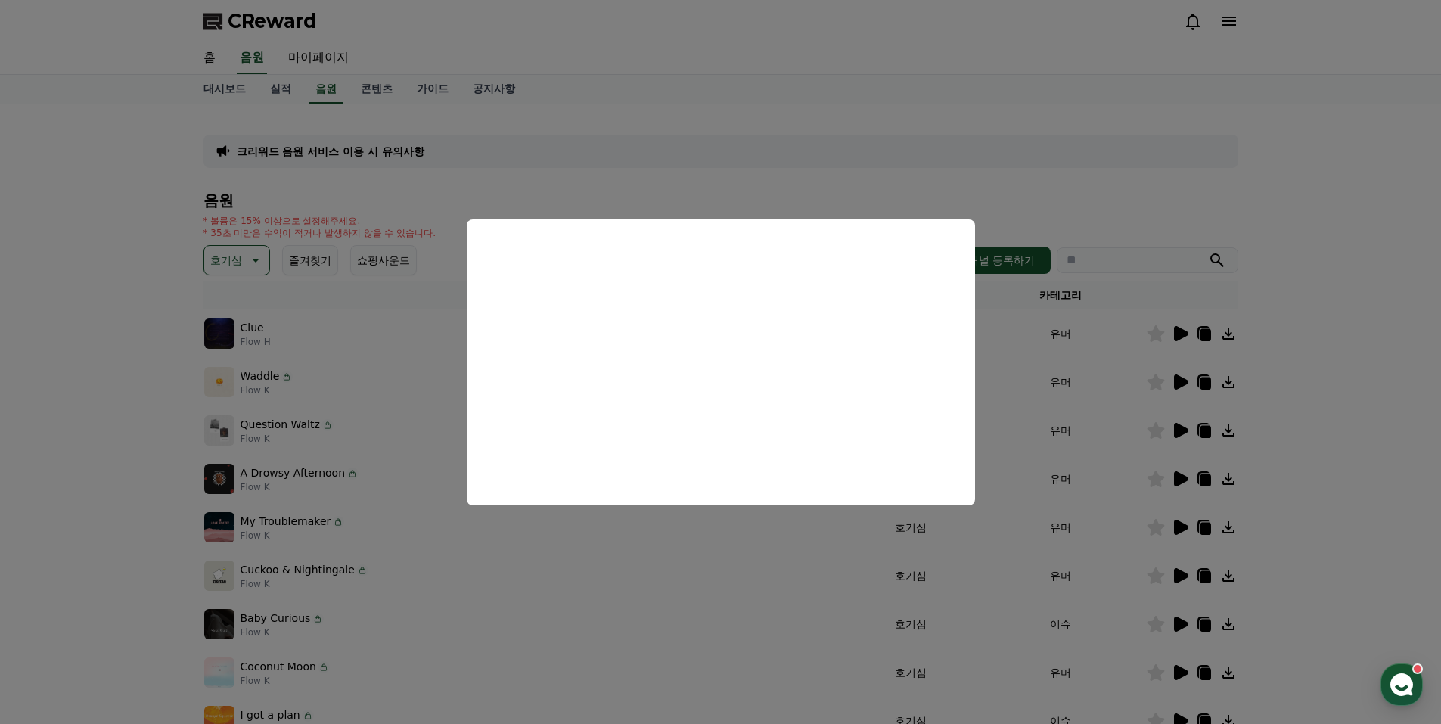
click at [1004, 349] on button "close modal" at bounding box center [720, 362] width 1441 height 724
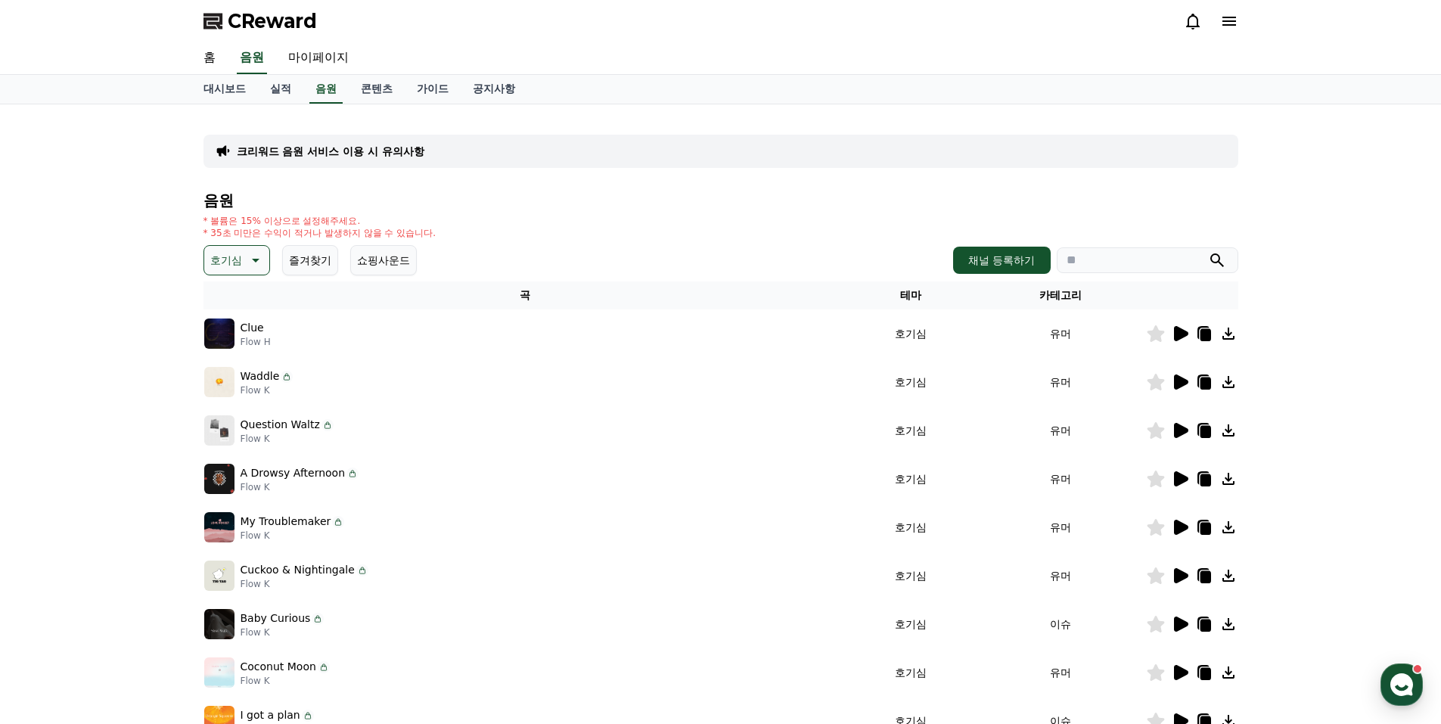
click at [1181, 429] on icon at bounding box center [1181, 430] width 14 height 15
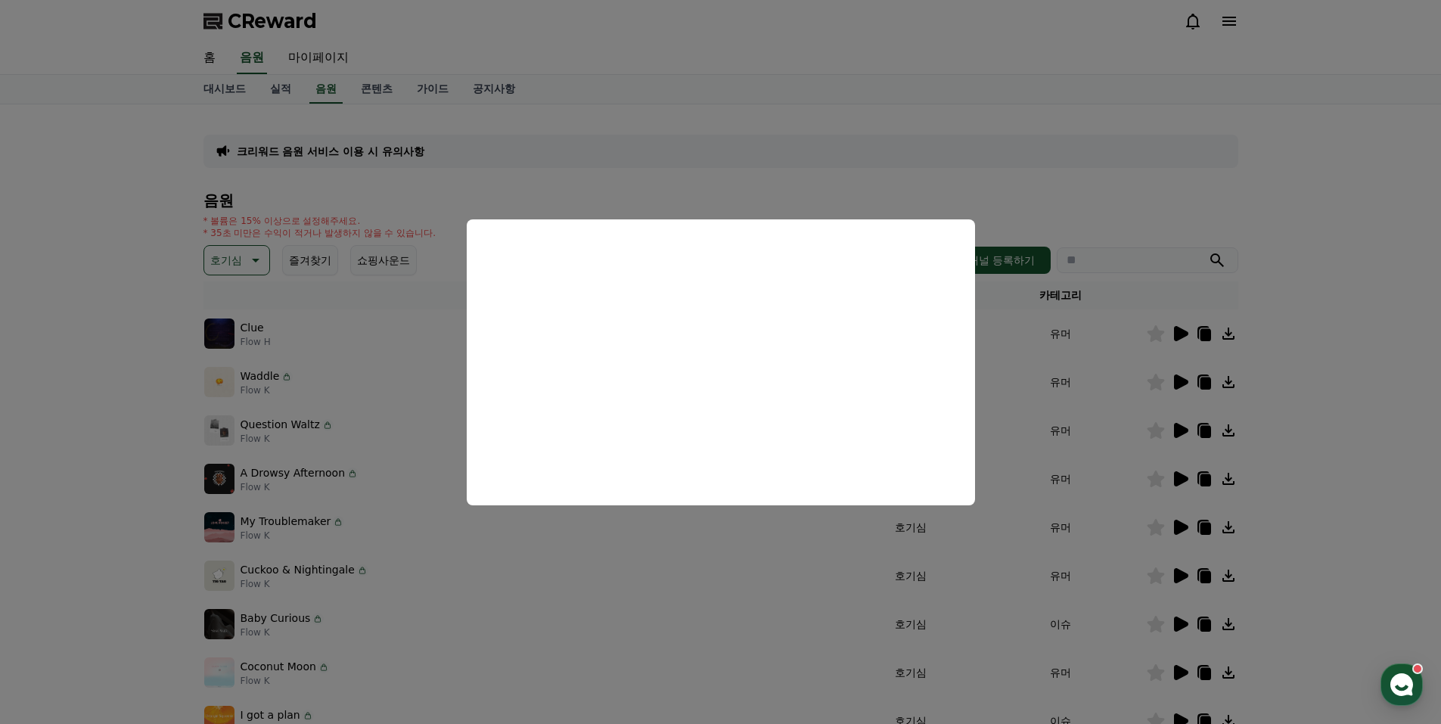
click at [724, 587] on button "close modal" at bounding box center [720, 362] width 1441 height 724
